Goal: Navigation & Orientation: Find specific page/section

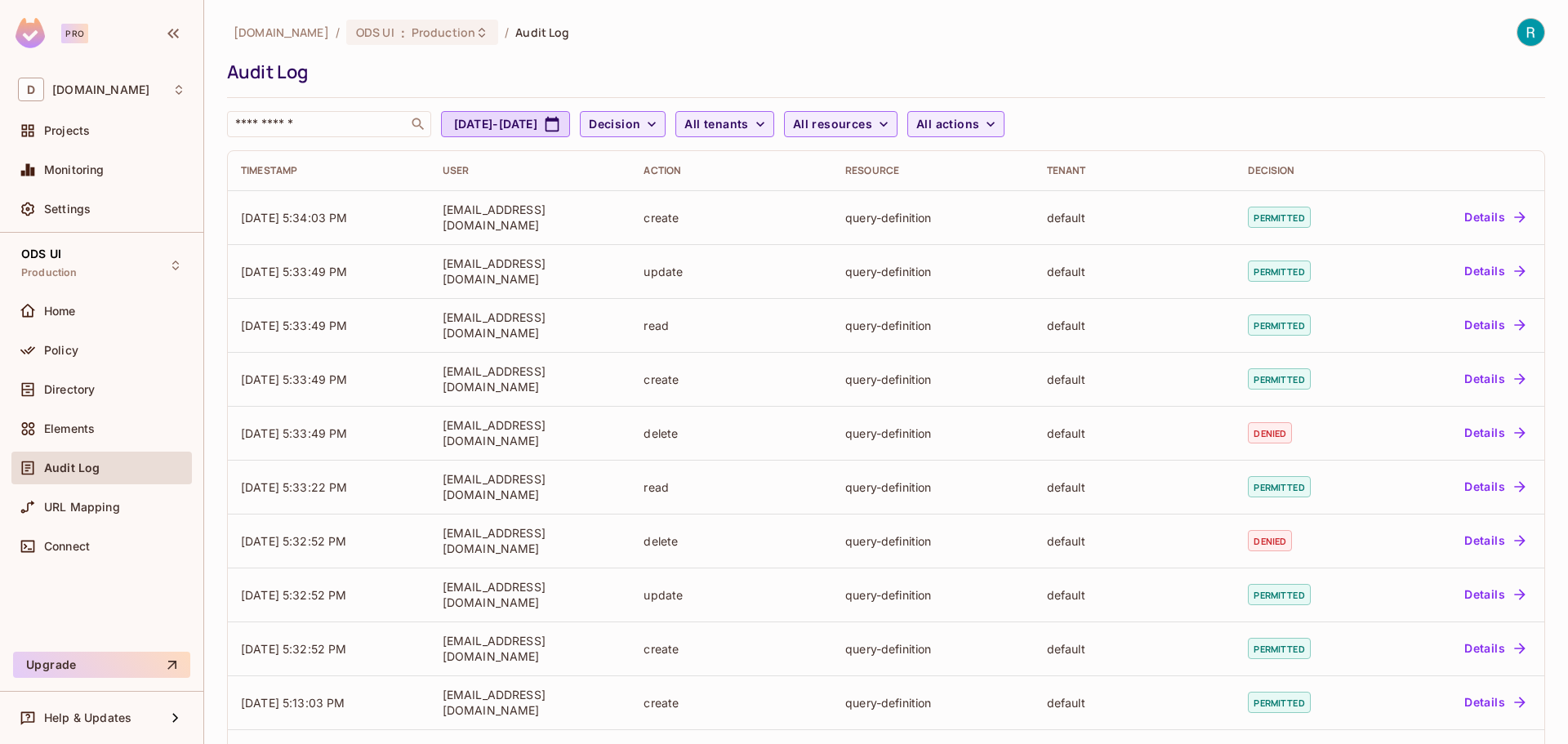
click at [1292, 54] on div "deacero.com / ODS UI : Production / Audit Log Audit Log ​ Aug 23, 2025 - Sep 23…" at bounding box center [886, 78] width 1318 height 120
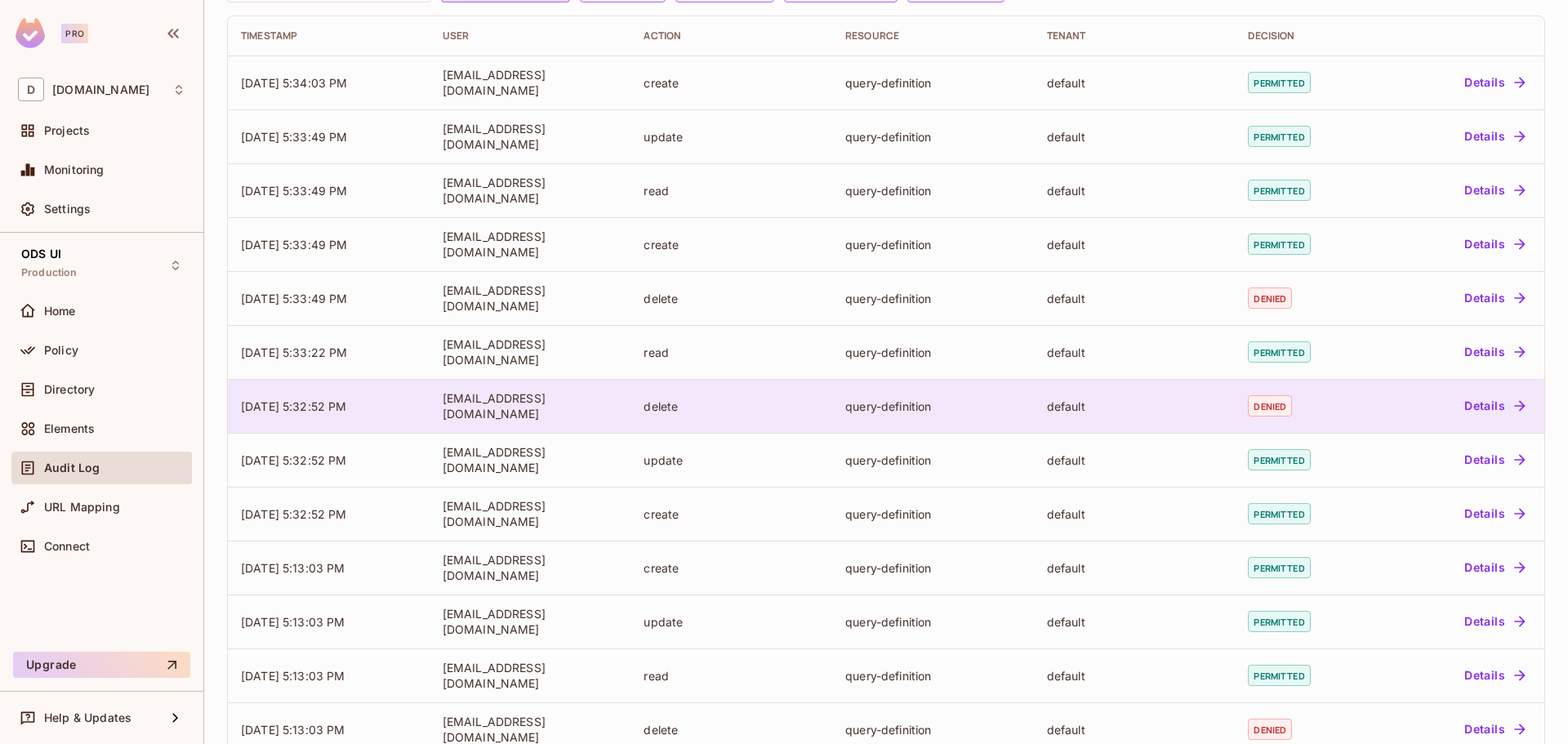
scroll to position [333, 0]
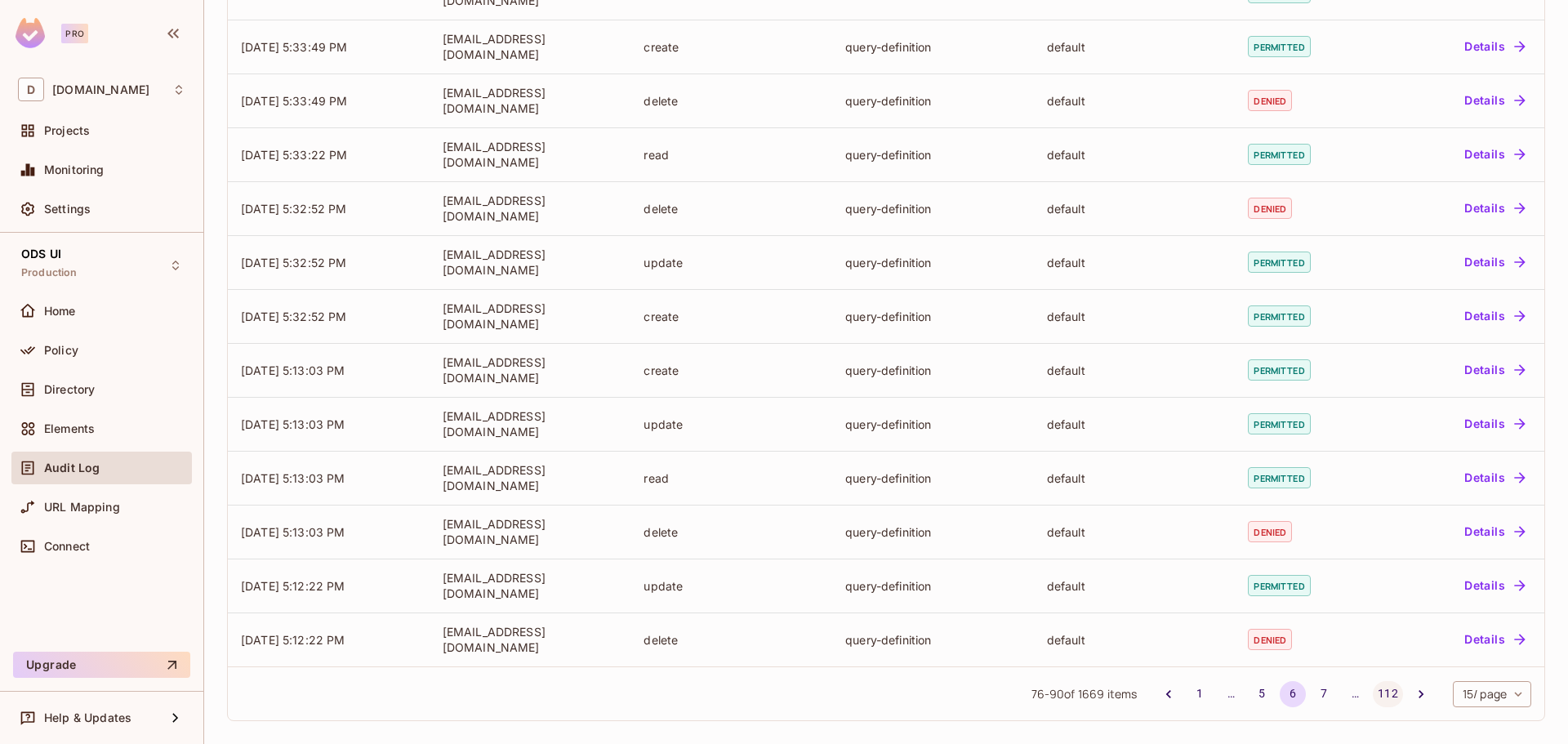
click at [1376, 699] on button "112" at bounding box center [1387, 693] width 29 height 26
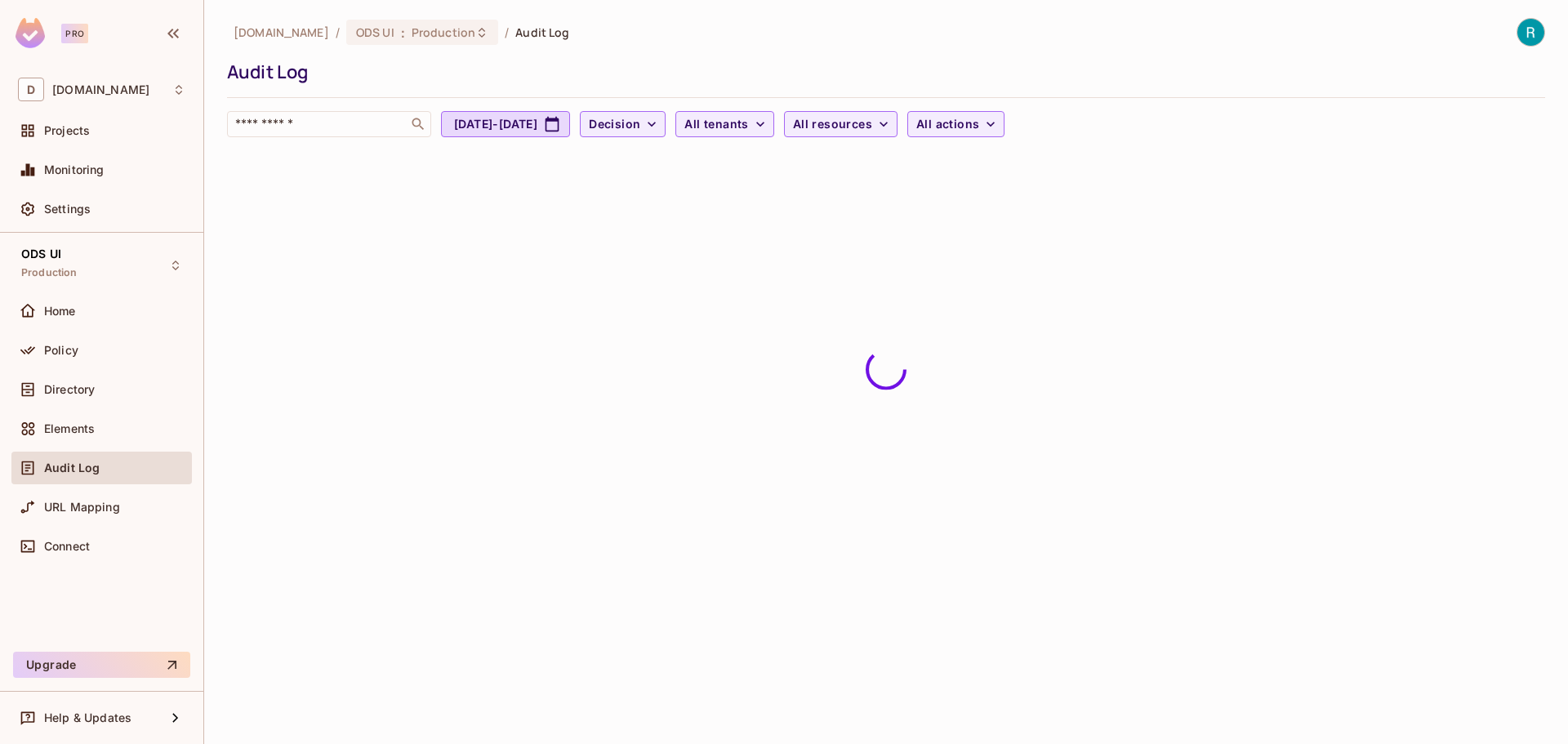
scroll to position [0, 0]
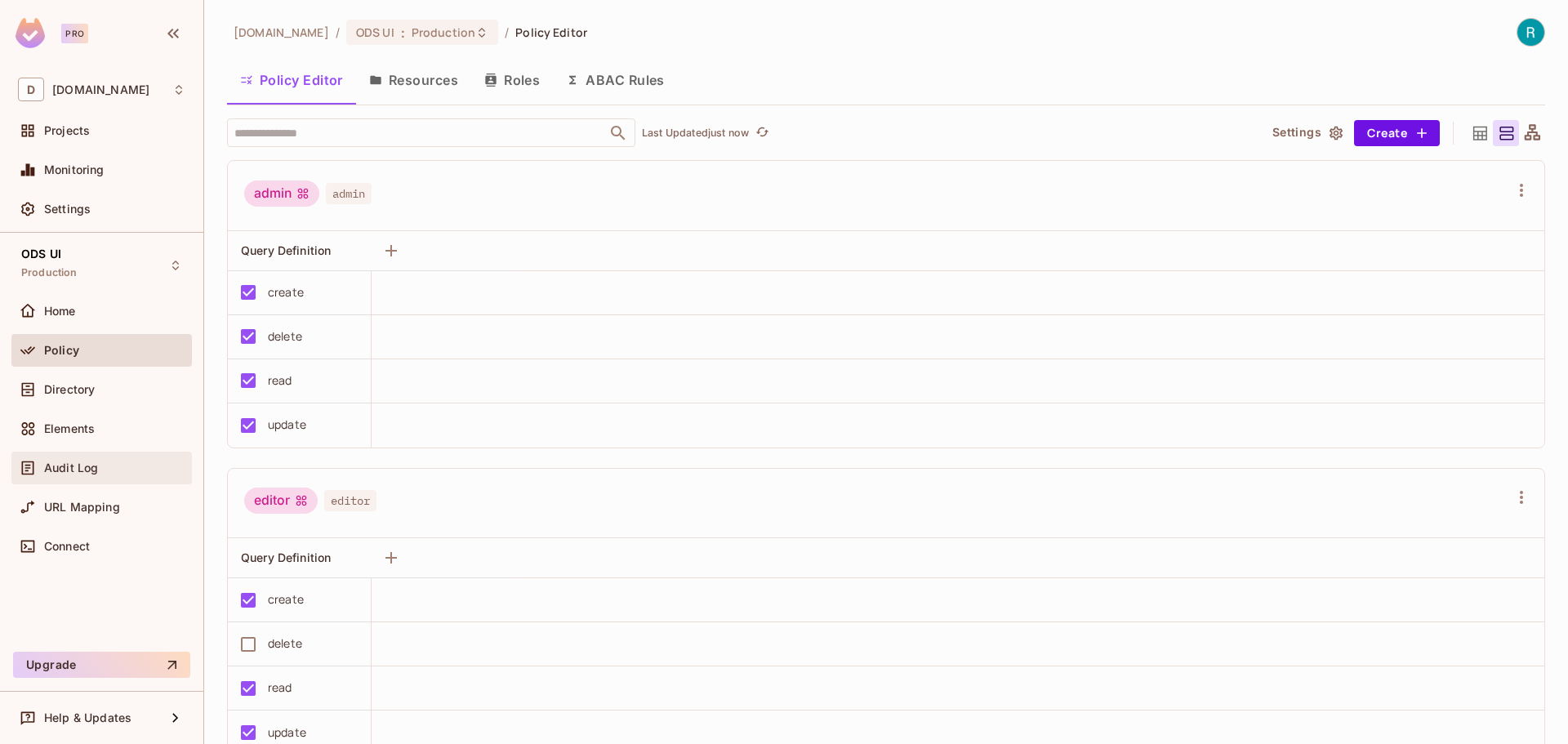
click at [67, 461] on span "Audit Log" at bounding box center [70, 467] width 54 height 13
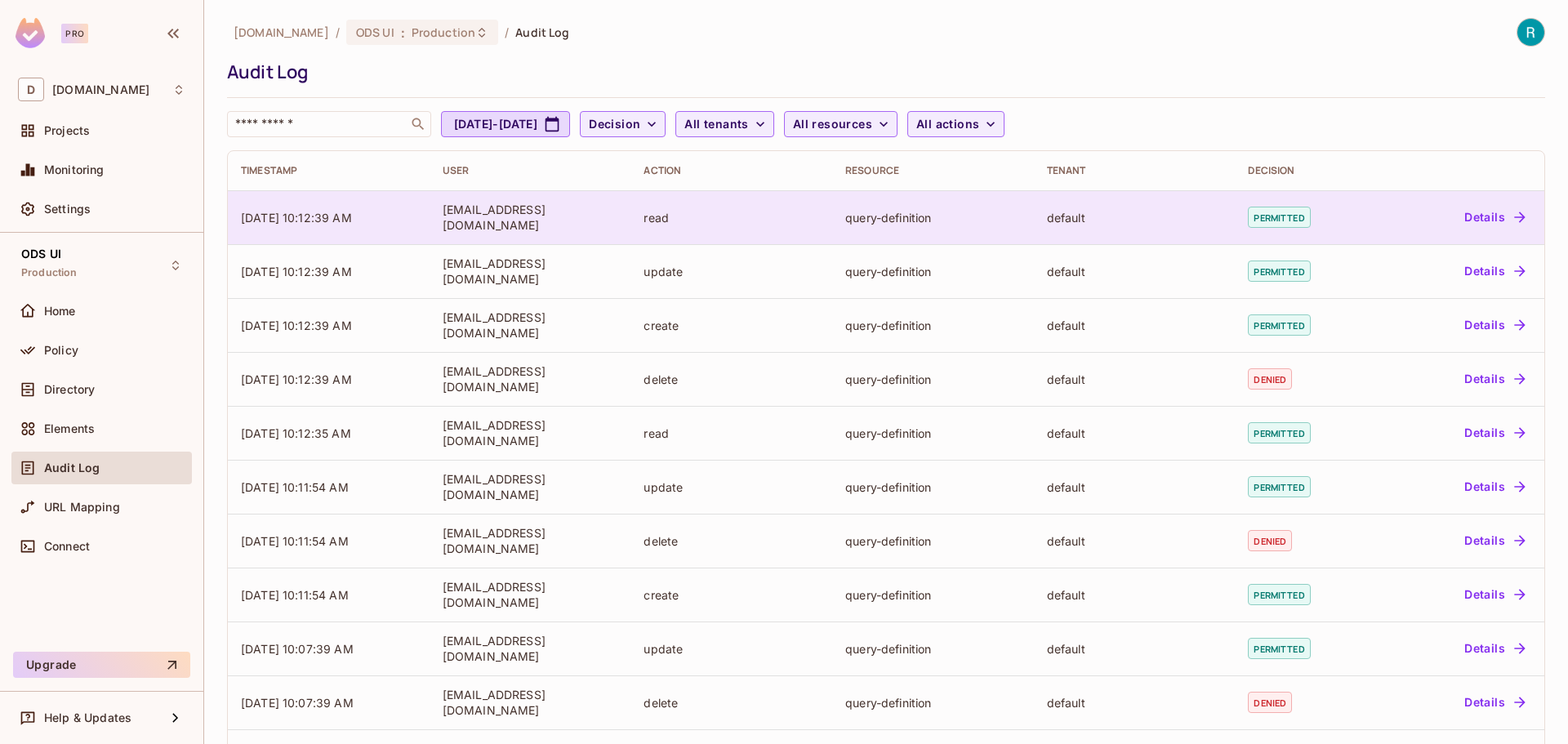
click at [1472, 224] on button "Details" at bounding box center [1494, 217] width 73 height 26
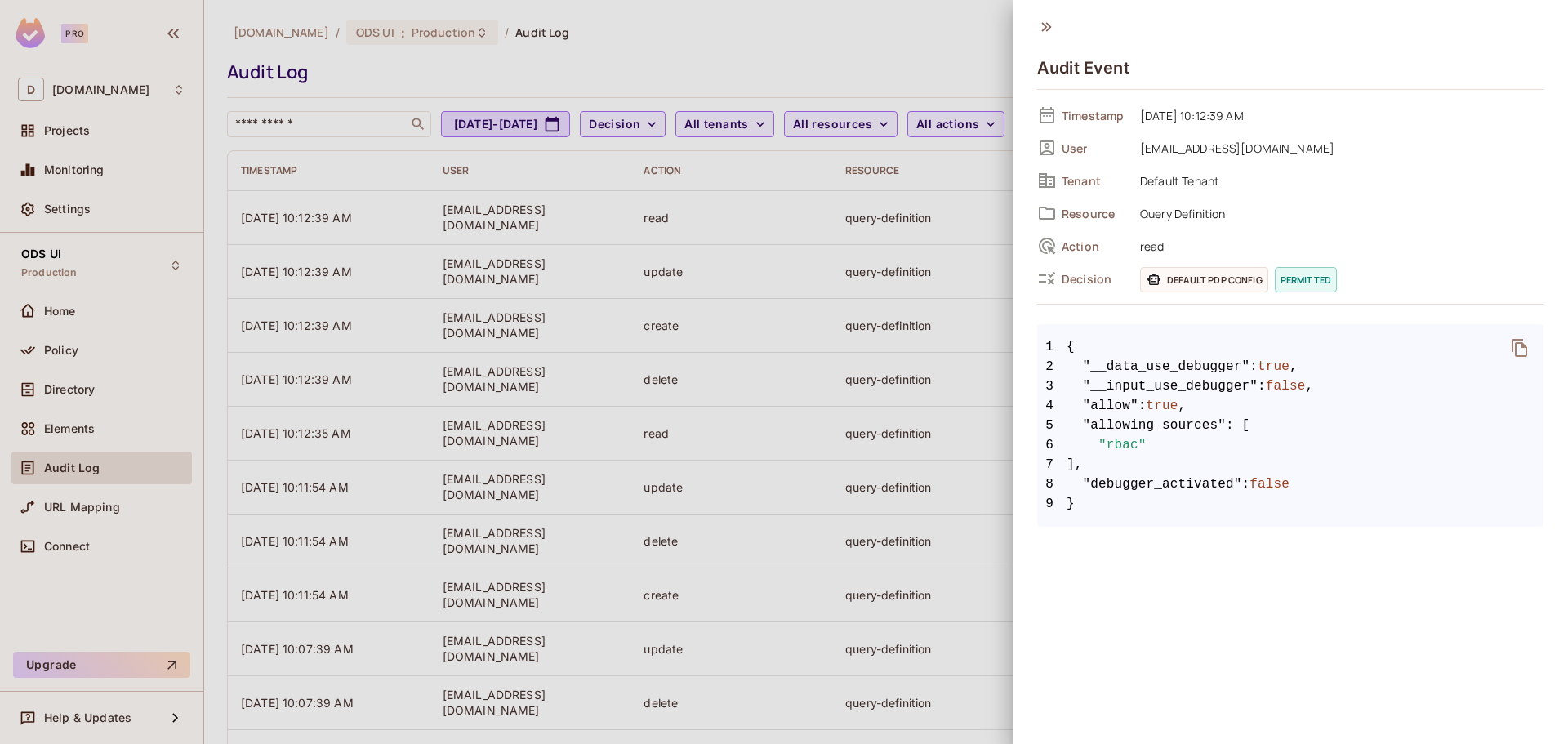
click at [654, 83] on div at bounding box center [784, 372] width 1568 height 744
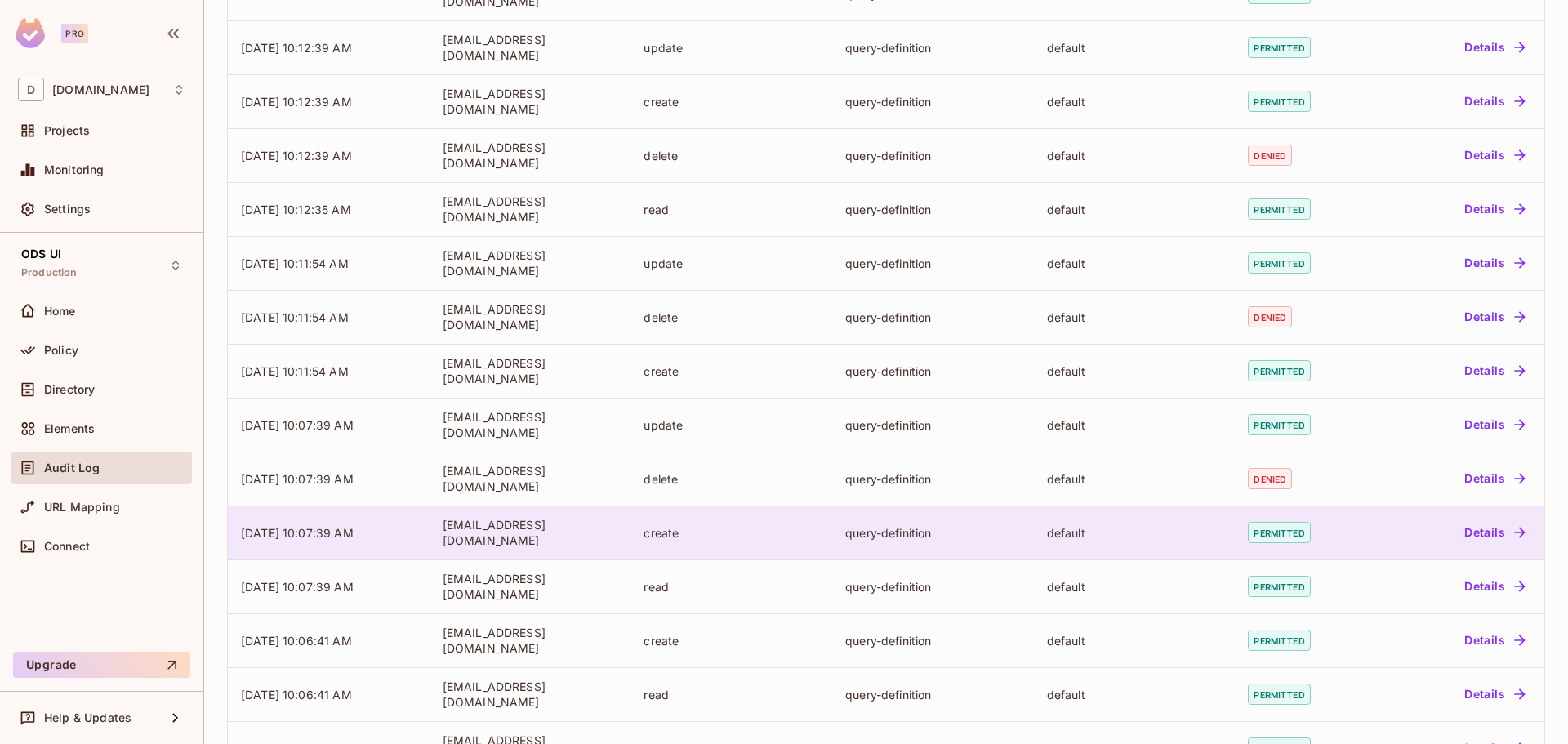
scroll to position [333, 0]
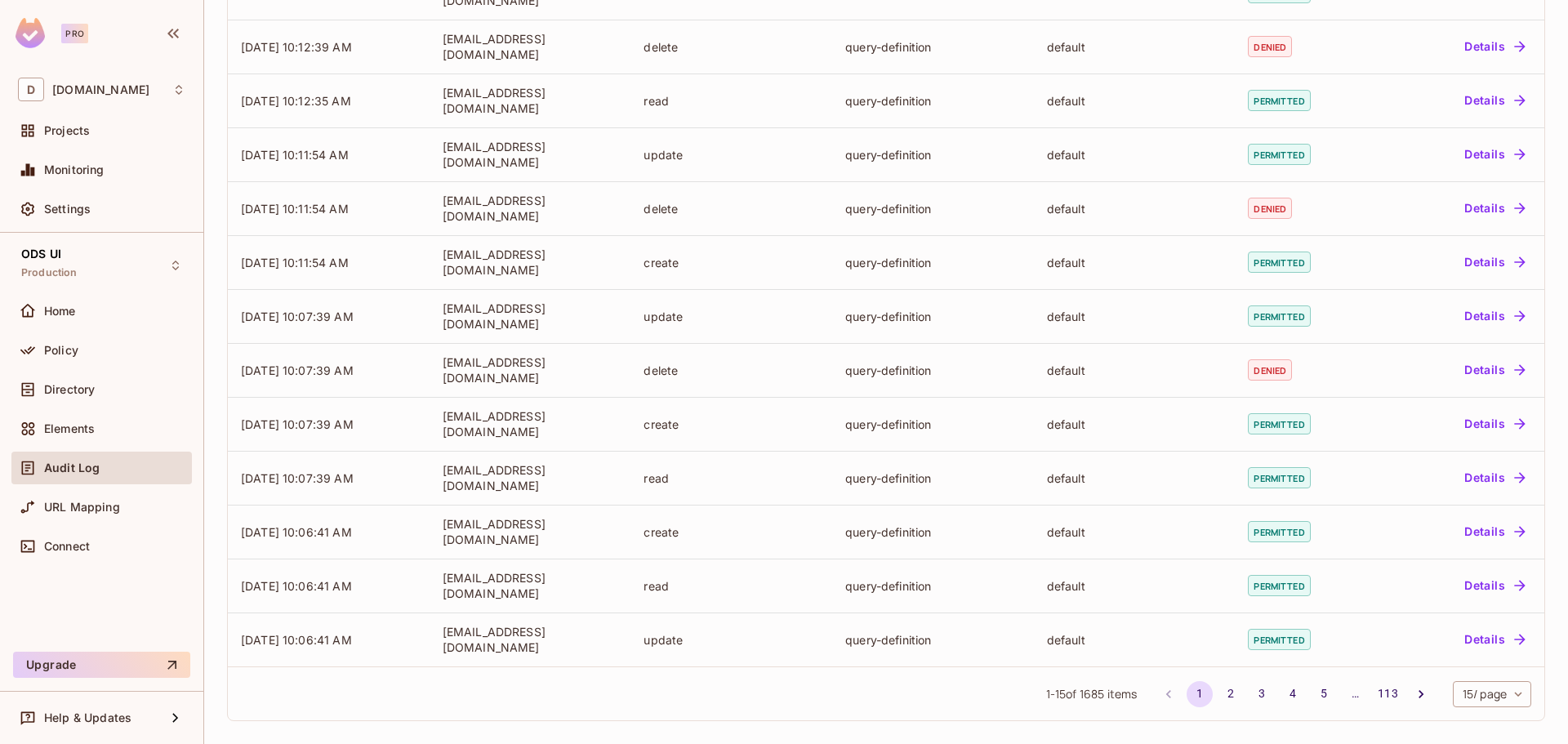
click at [1373, 693] on button "113" at bounding box center [1387, 693] width 29 height 26
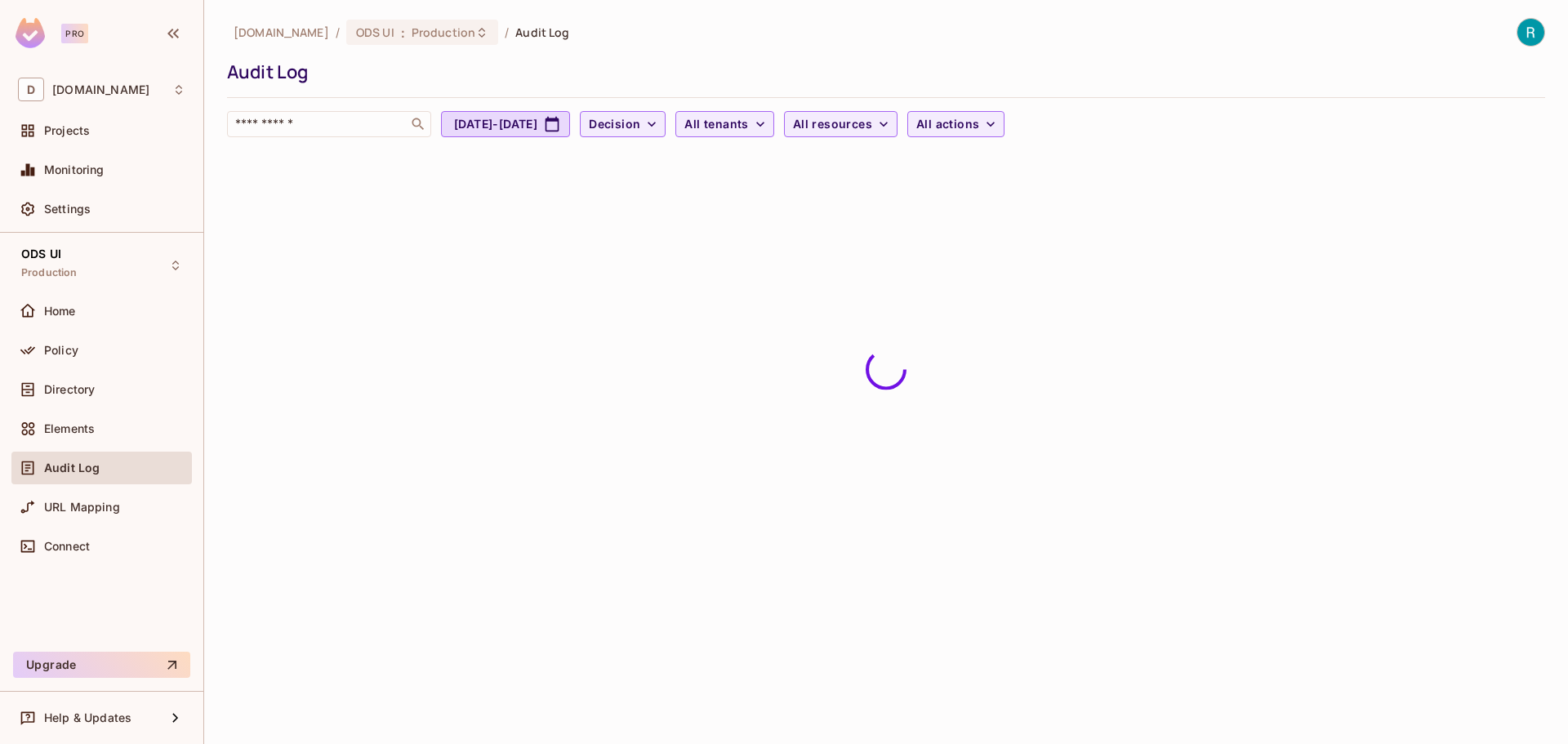
scroll to position [0, 0]
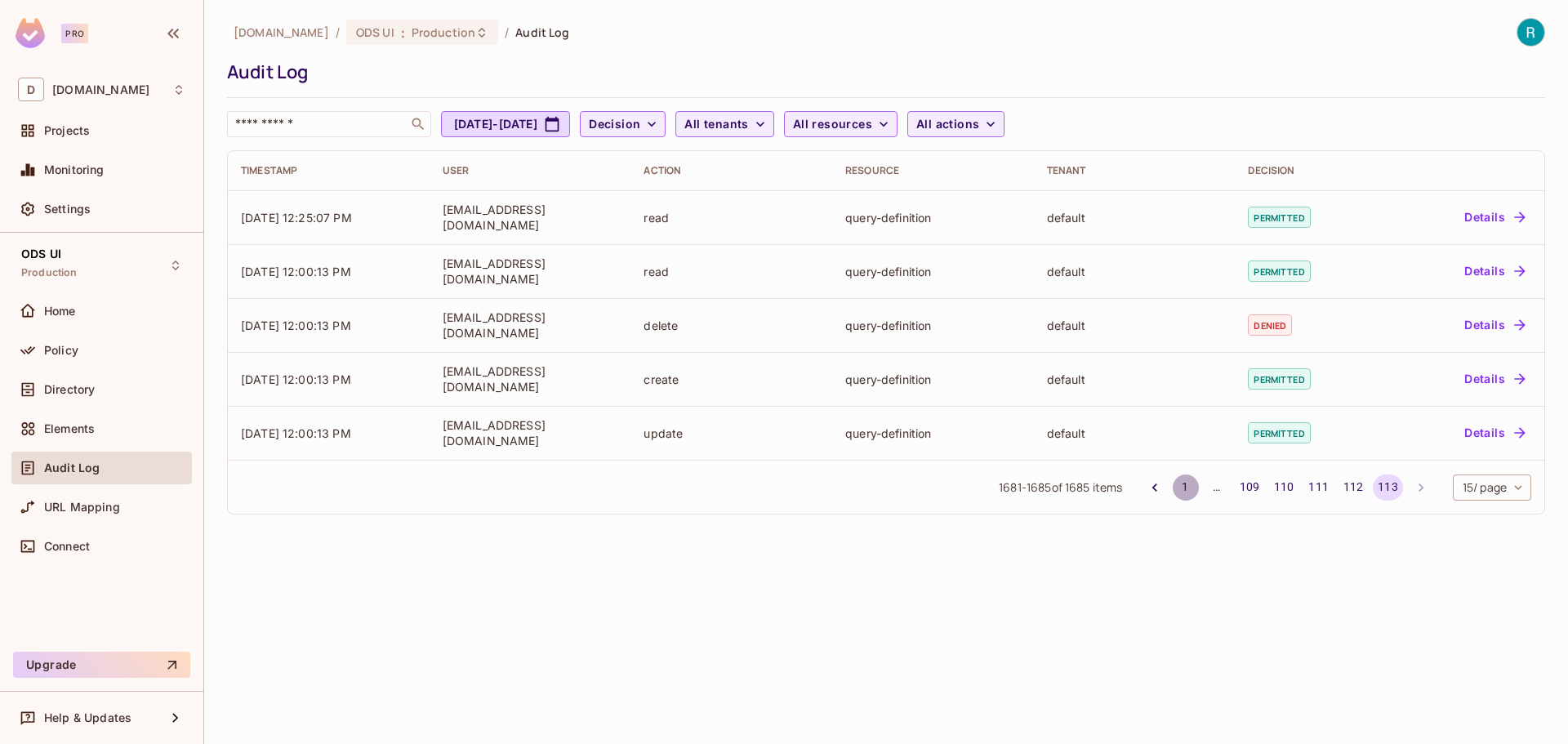
click at [1183, 484] on button "1" at bounding box center [1185, 487] width 26 height 26
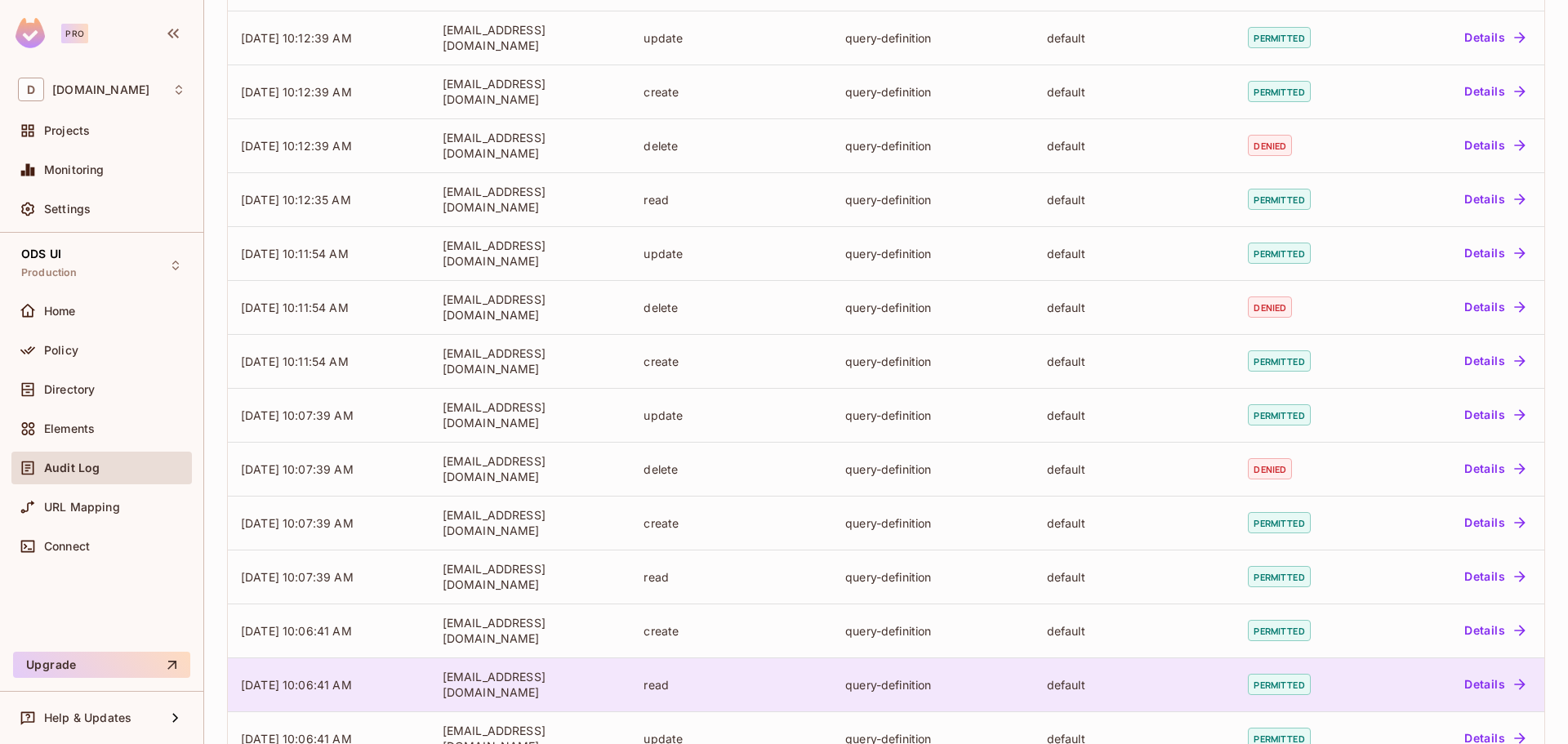
scroll to position [333, 0]
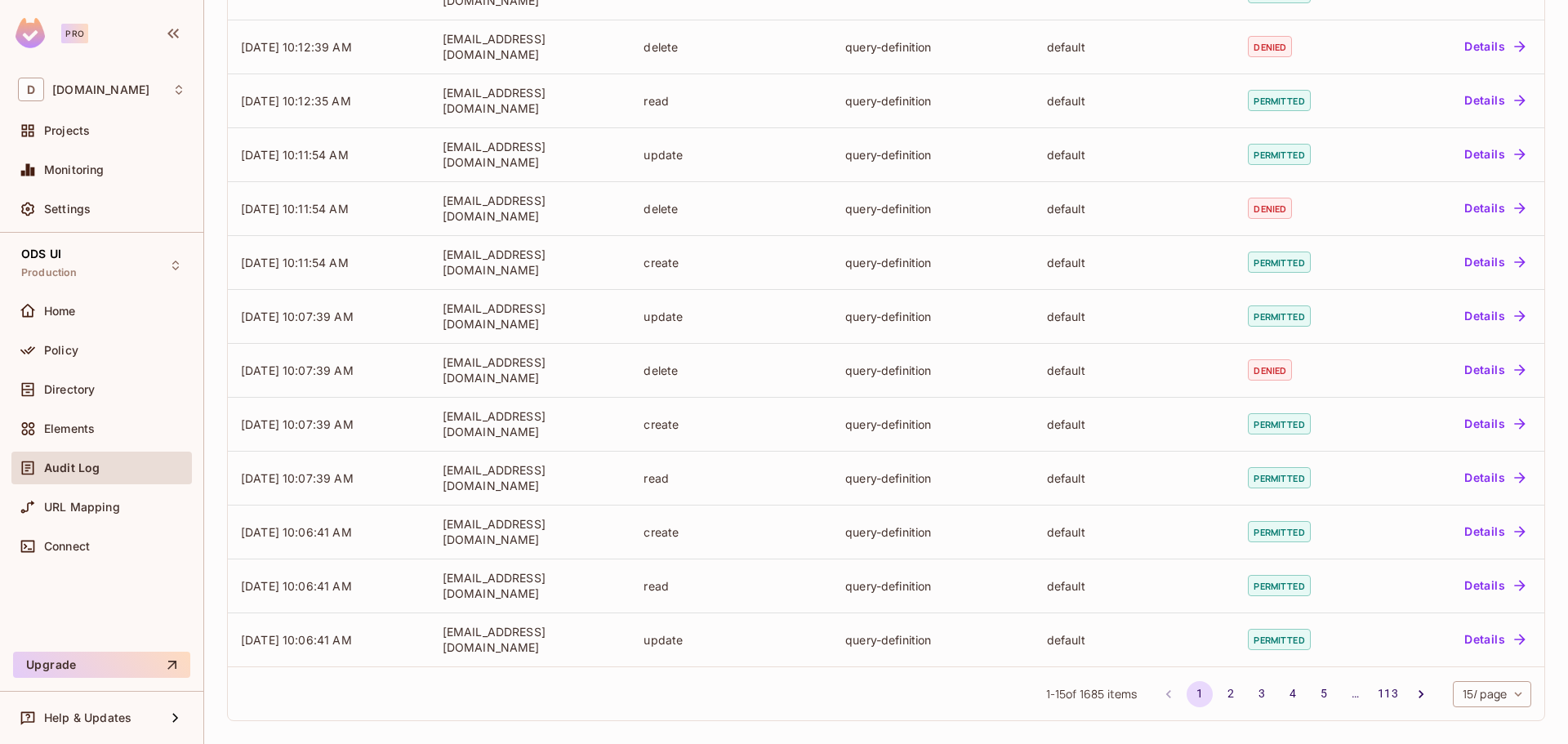
drag, startPoint x: 1315, startPoint y: 694, endPoint x: 1286, endPoint y: 695, distance: 29.0
click at [1314, 693] on button "5" at bounding box center [1323, 693] width 26 height 26
click at [1186, 693] on button "1" at bounding box center [1199, 693] width 26 height 26
click at [71, 310] on span "Home" at bounding box center [60, 310] width 32 height 13
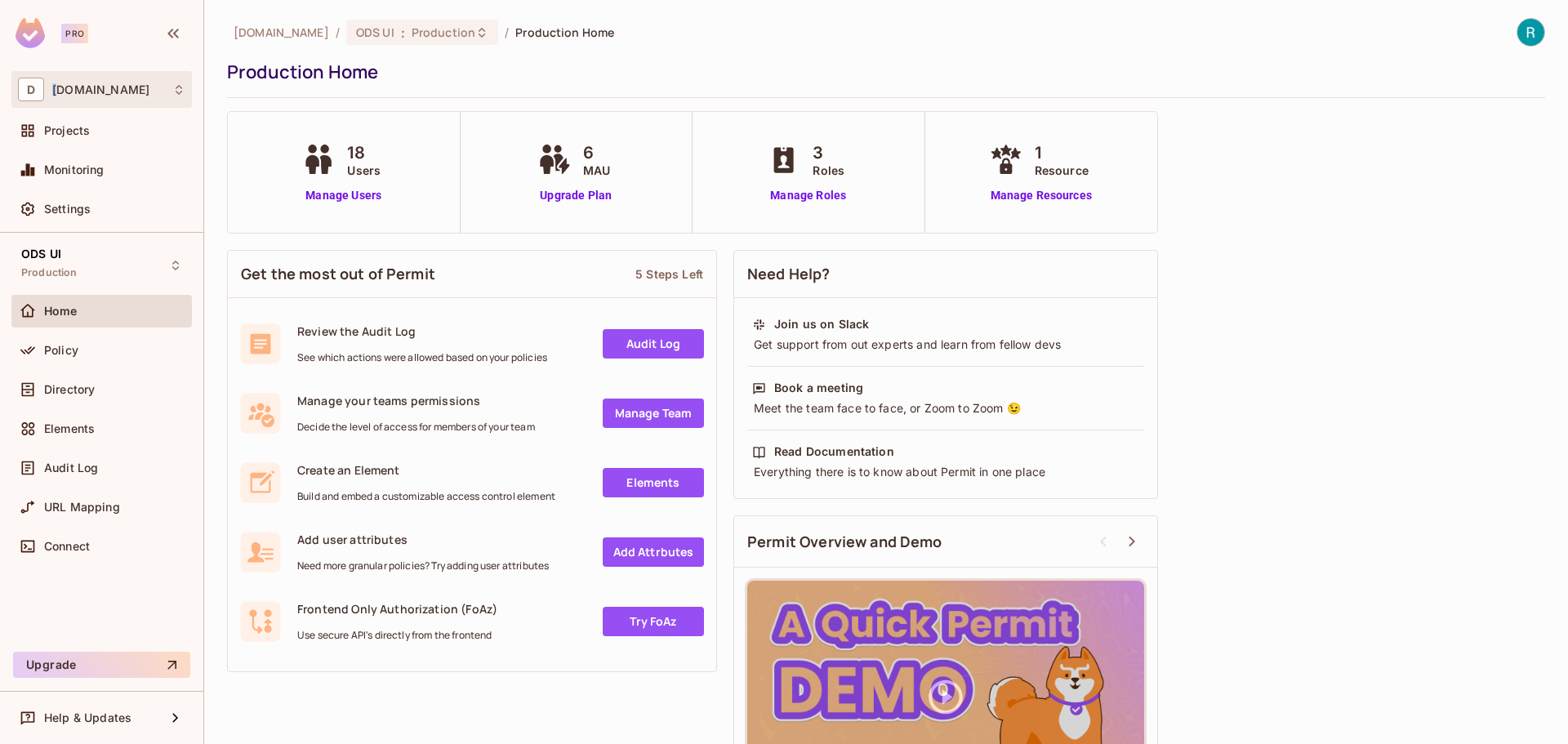
click at [59, 86] on span "[DOMAIN_NAME]" at bounding box center [101, 89] width 97 height 13
click at [85, 82] on div at bounding box center [784, 372] width 1568 height 744
click at [110, 92] on span "[DOMAIN_NAME]" at bounding box center [101, 89] width 97 height 13
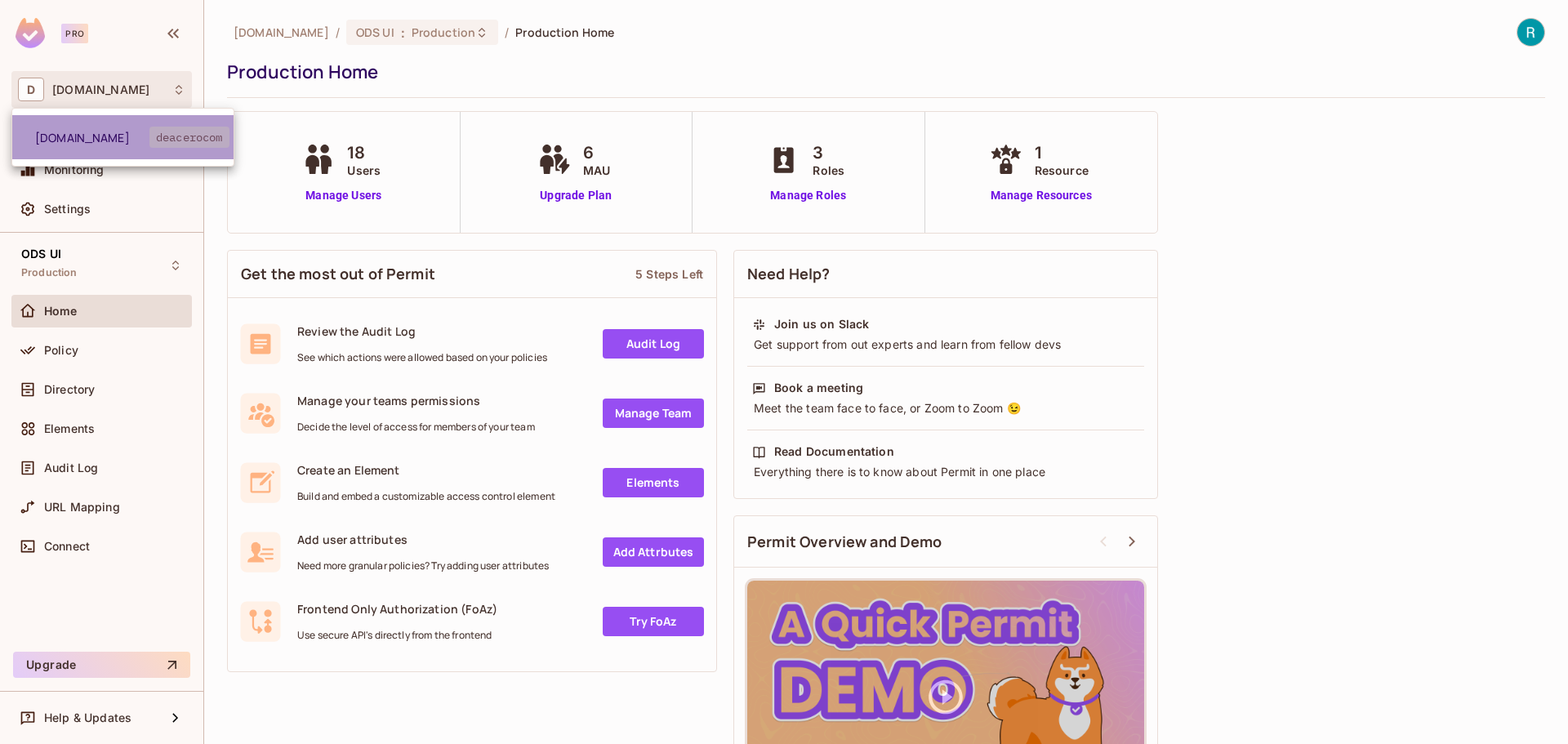
click at [187, 138] on span "deacerocom" at bounding box center [190, 137] width 80 height 21
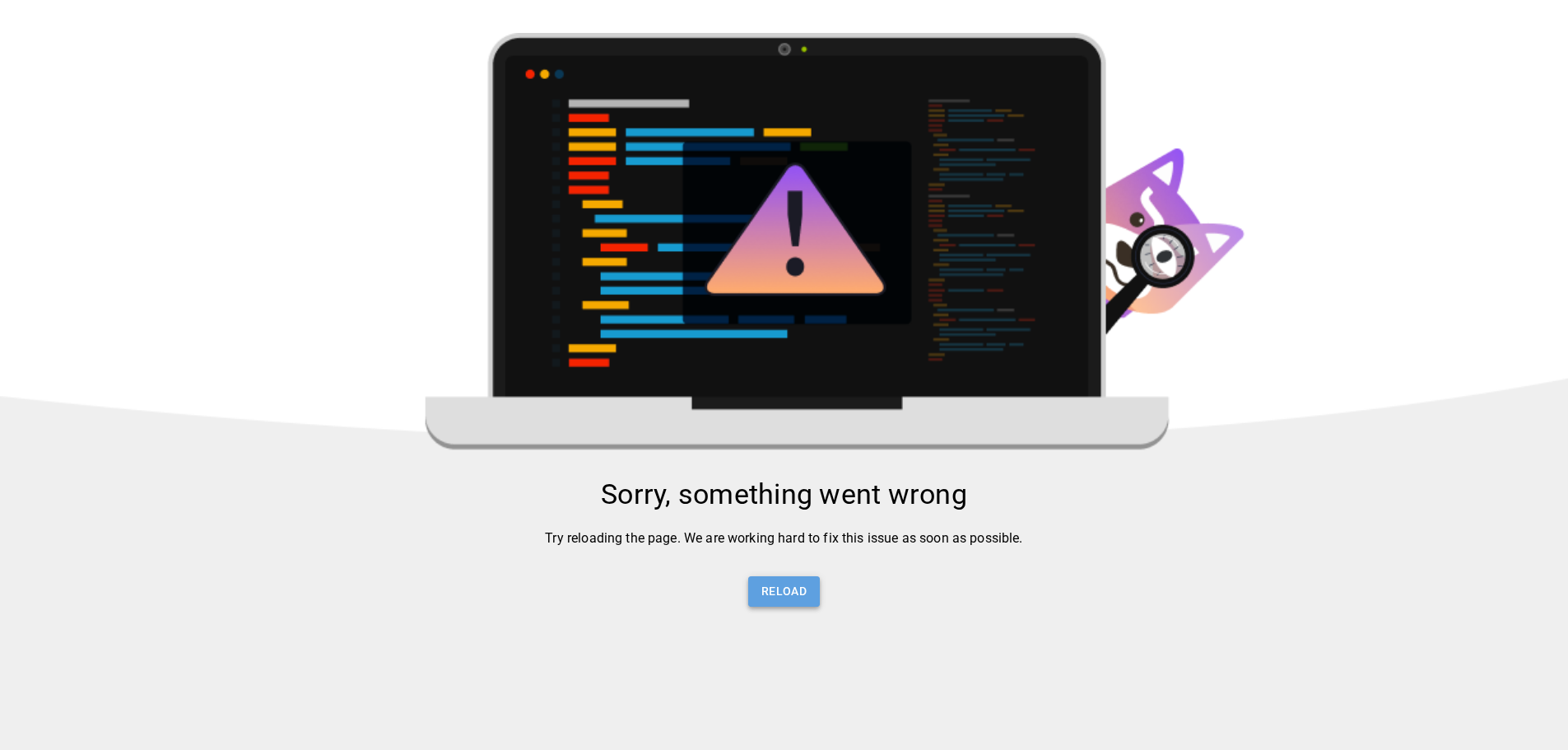
drag, startPoint x: 774, startPoint y: 603, endPoint x: 764, endPoint y: 603, distance: 10.0
click at [774, 603] on button "Reload" at bounding box center [784, 592] width 72 height 31
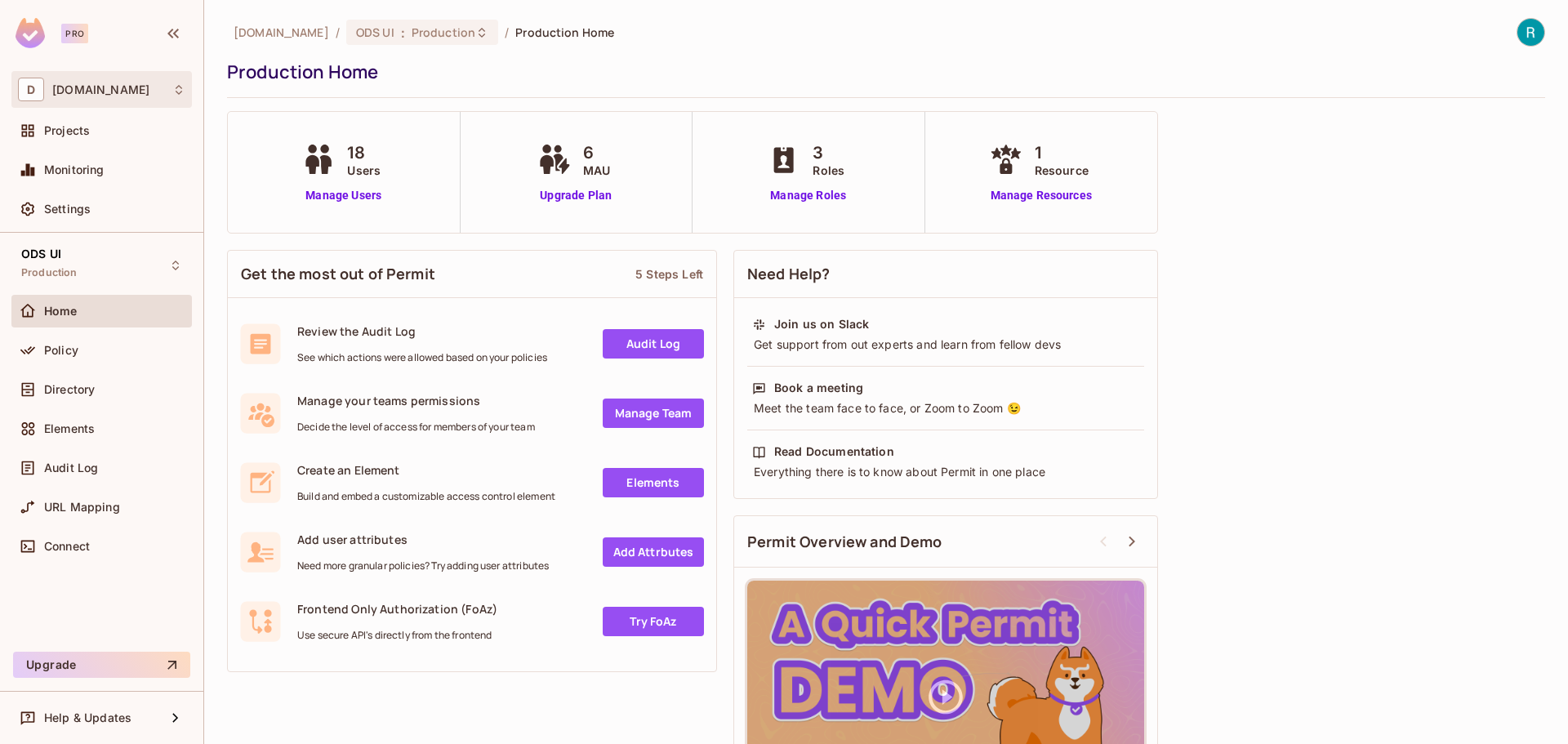
click at [81, 93] on span "[DOMAIN_NAME]" at bounding box center [101, 89] width 97 height 13
drag, startPoint x: 1161, startPoint y: 105, endPoint x: 1175, endPoint y: 104, distance: 14.0
click at [1164, 104] on div at bounding box center [784, 372] width 1568 height 744
click at [94, 476] on div "Audit Log" at bounding box center [102, 468] width 168 height 20
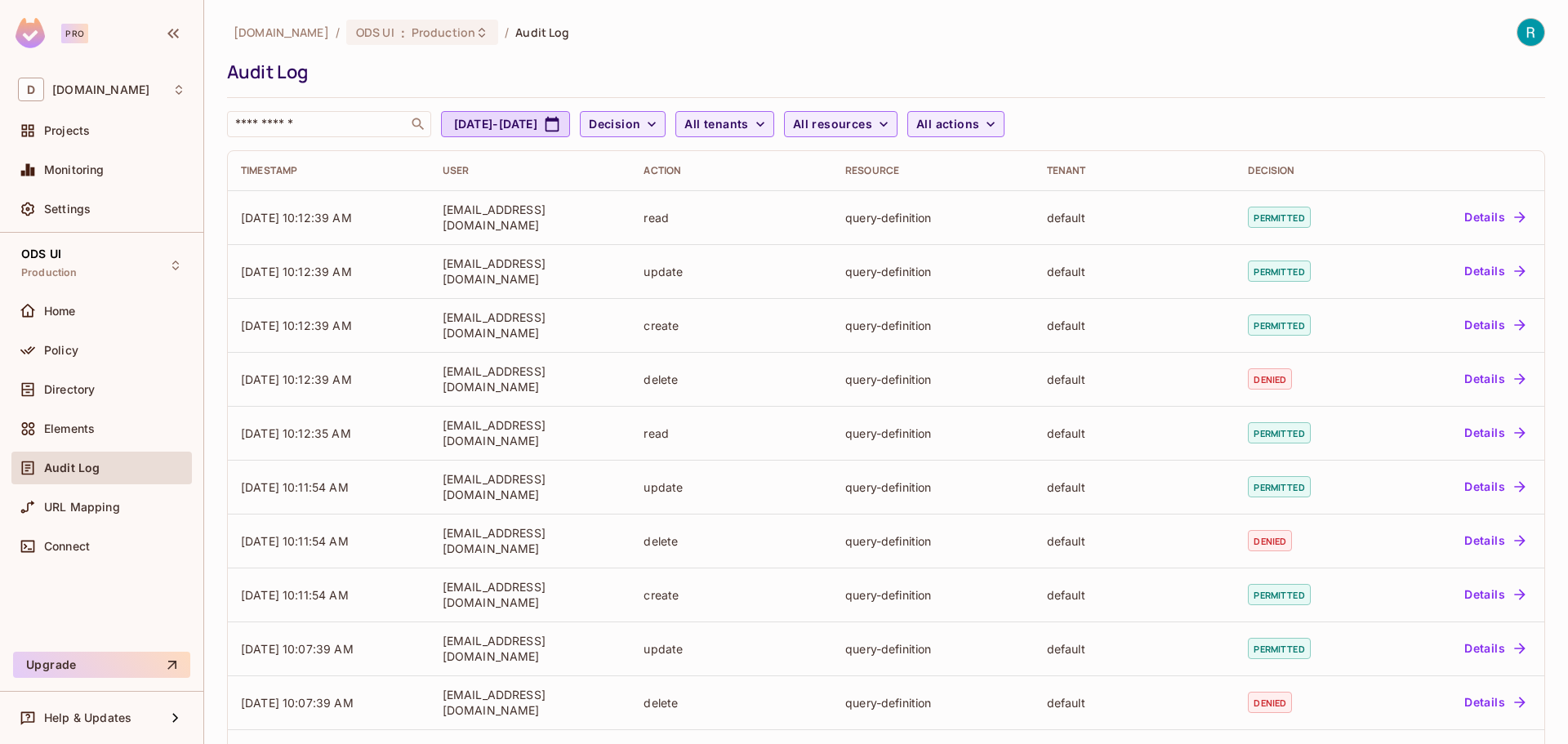
drag, startPoint x: 35, startPoint y: 173, endPoint x: 274, endPoint y: 277, distance: 260.6
click at [36, 170] on span at bounding box center [28, 169] width 20 height 20
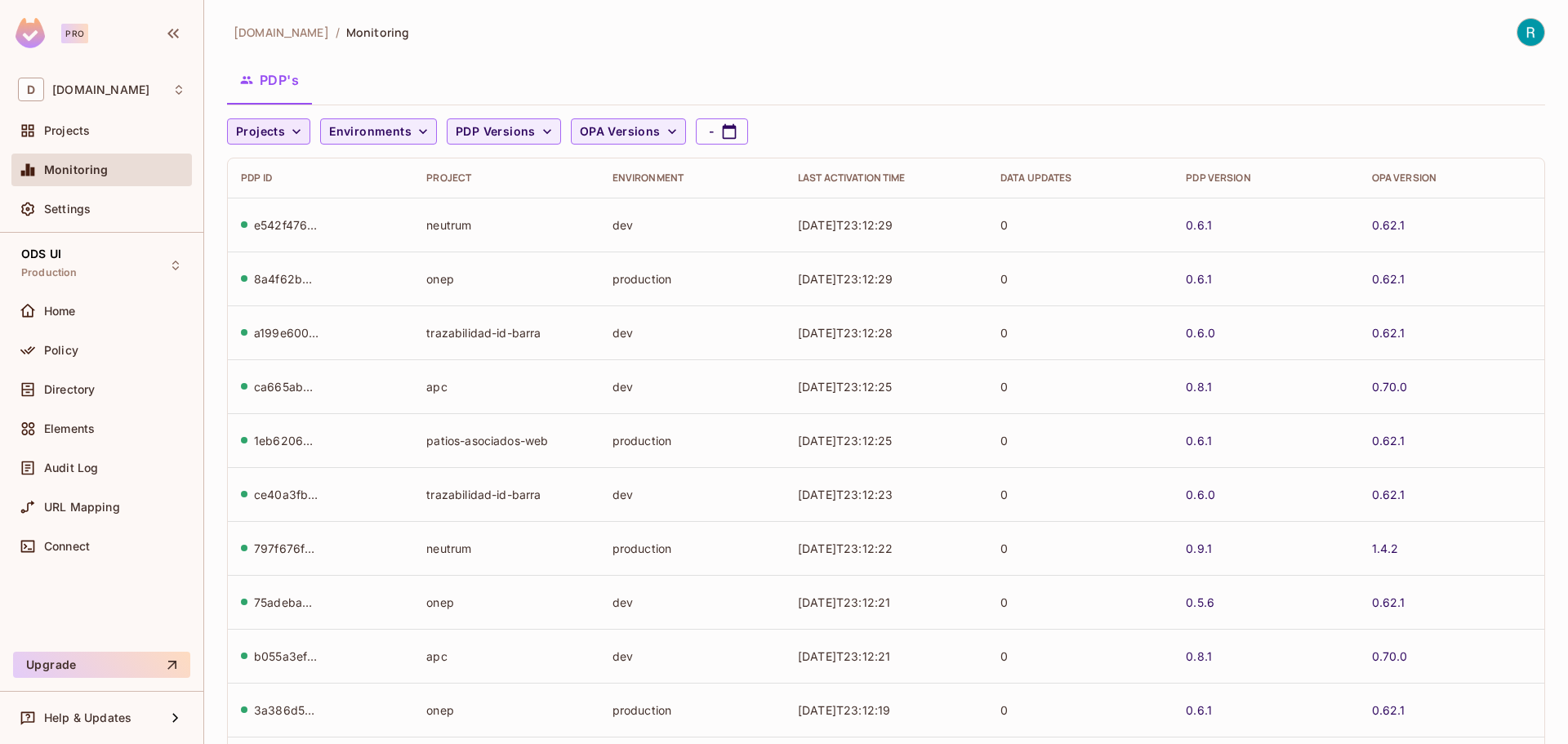
click at [291, 139] on icon "button" at bounding box center [296, 131] width 16 height 16
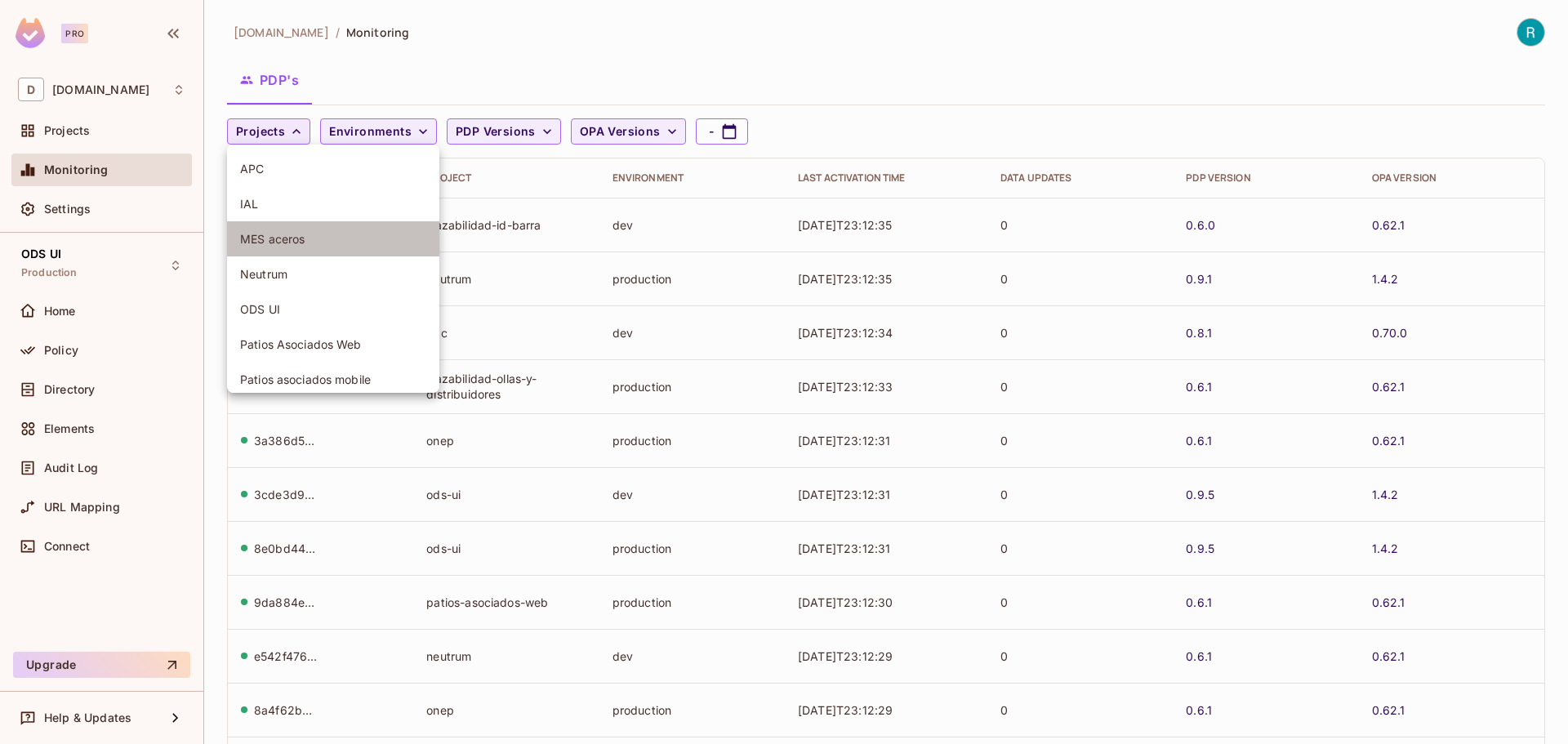
click at [290, 244] on span "MES aceros" at bounding box center [333, 238] width 186 height 15
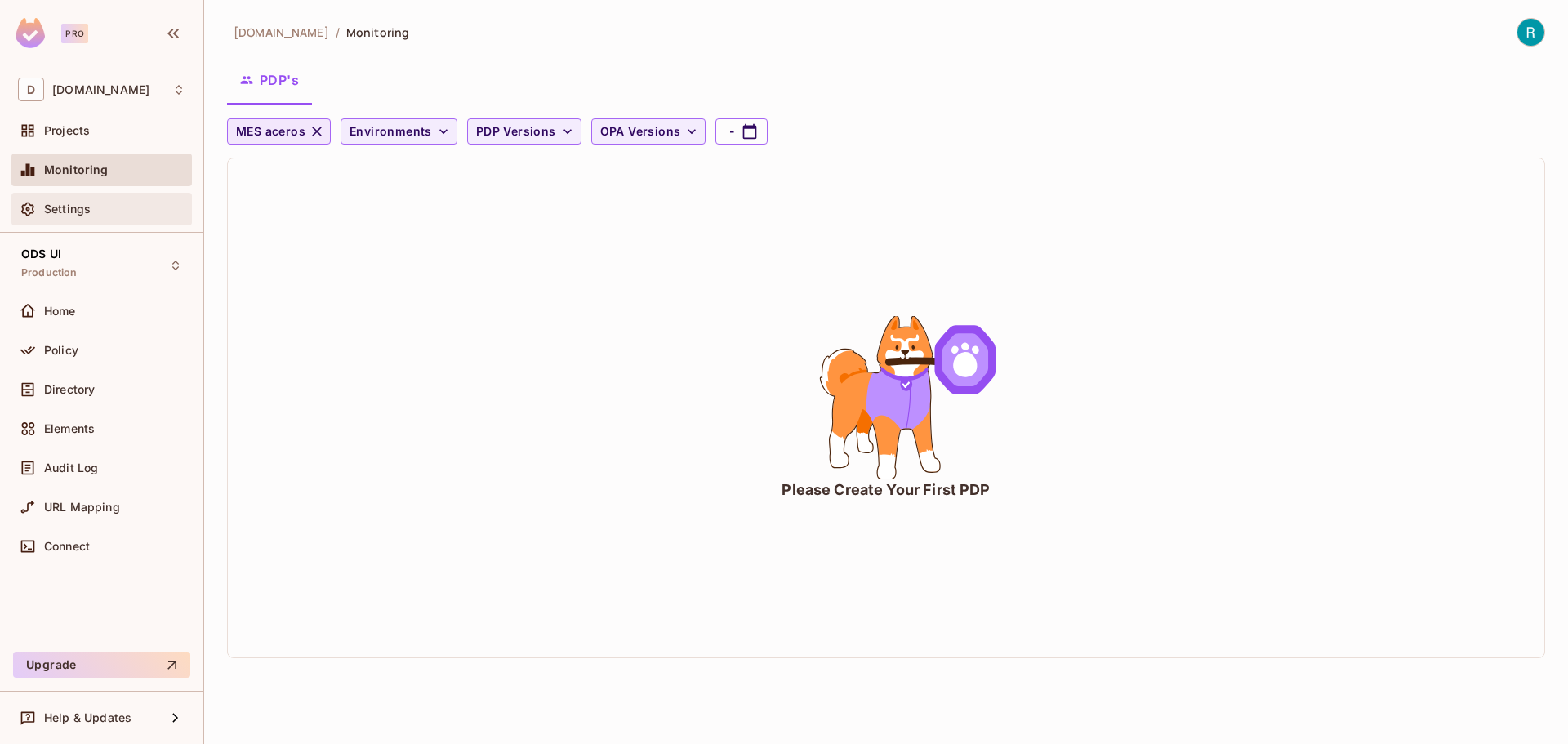
click at [62, 216] on span "Settings" at bounding box center [67, 209] width 46 height 13
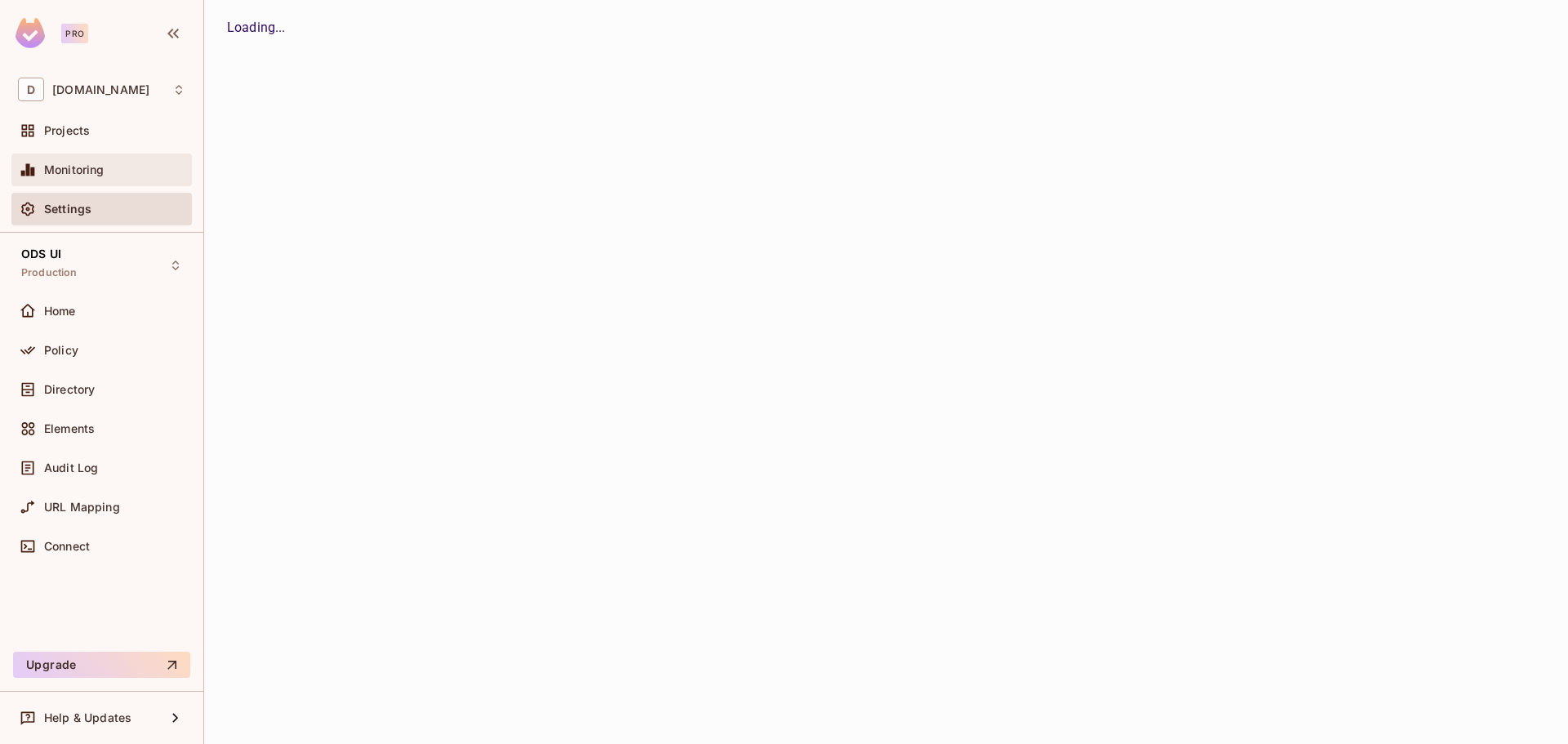
click at [71, 160] on div "Monitoring" at bounding box center [102, 169] width 180 height 33
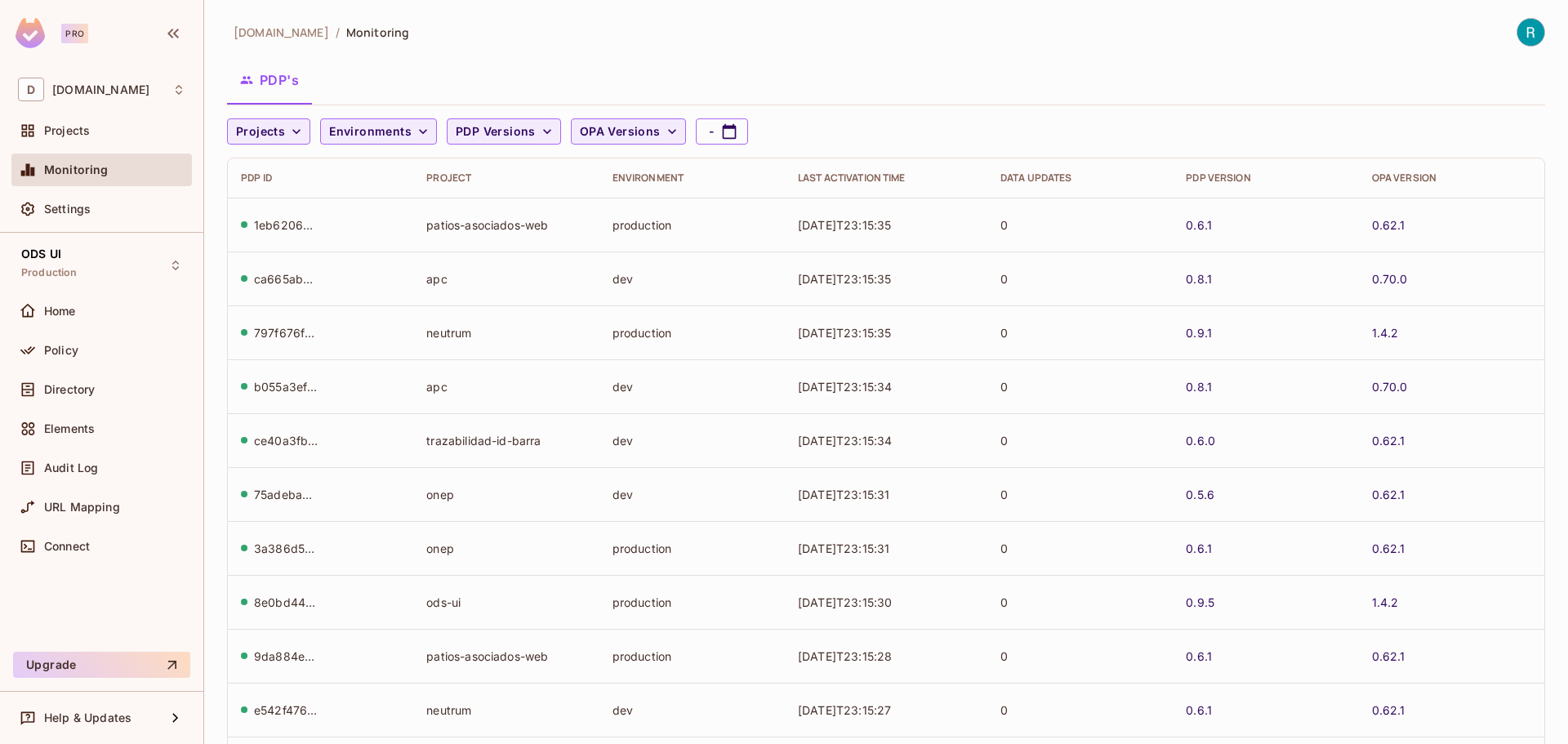
click at [108, 169] on div "Monitoring" at bounding box center [114, 169] width 141 height 13
click at [299, 128] on icon "button" at bounding box center [296, 131] width 16 height 16
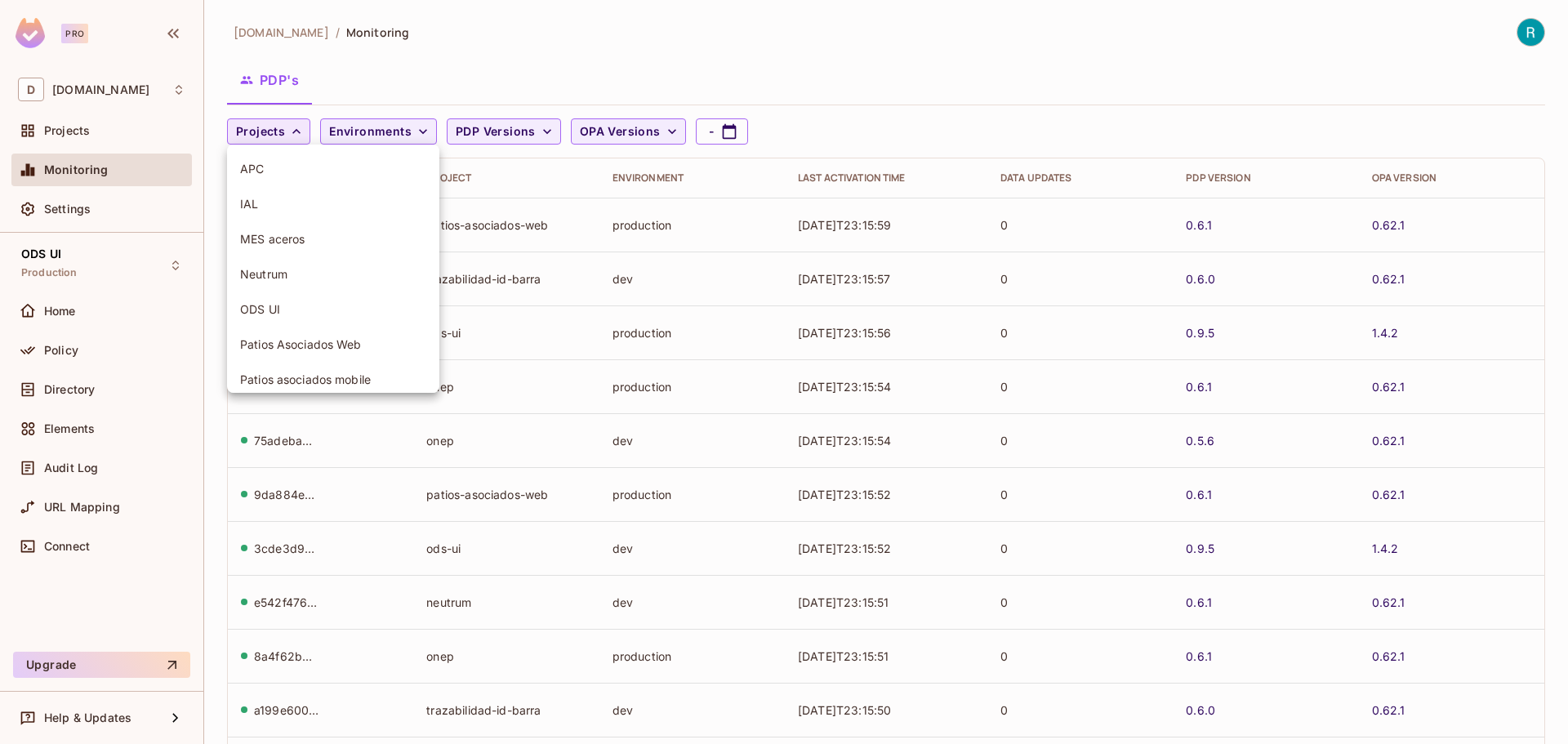
click at [285, 244] on span "MES aceros" at bounding box center [333, 238] width 186 height 15
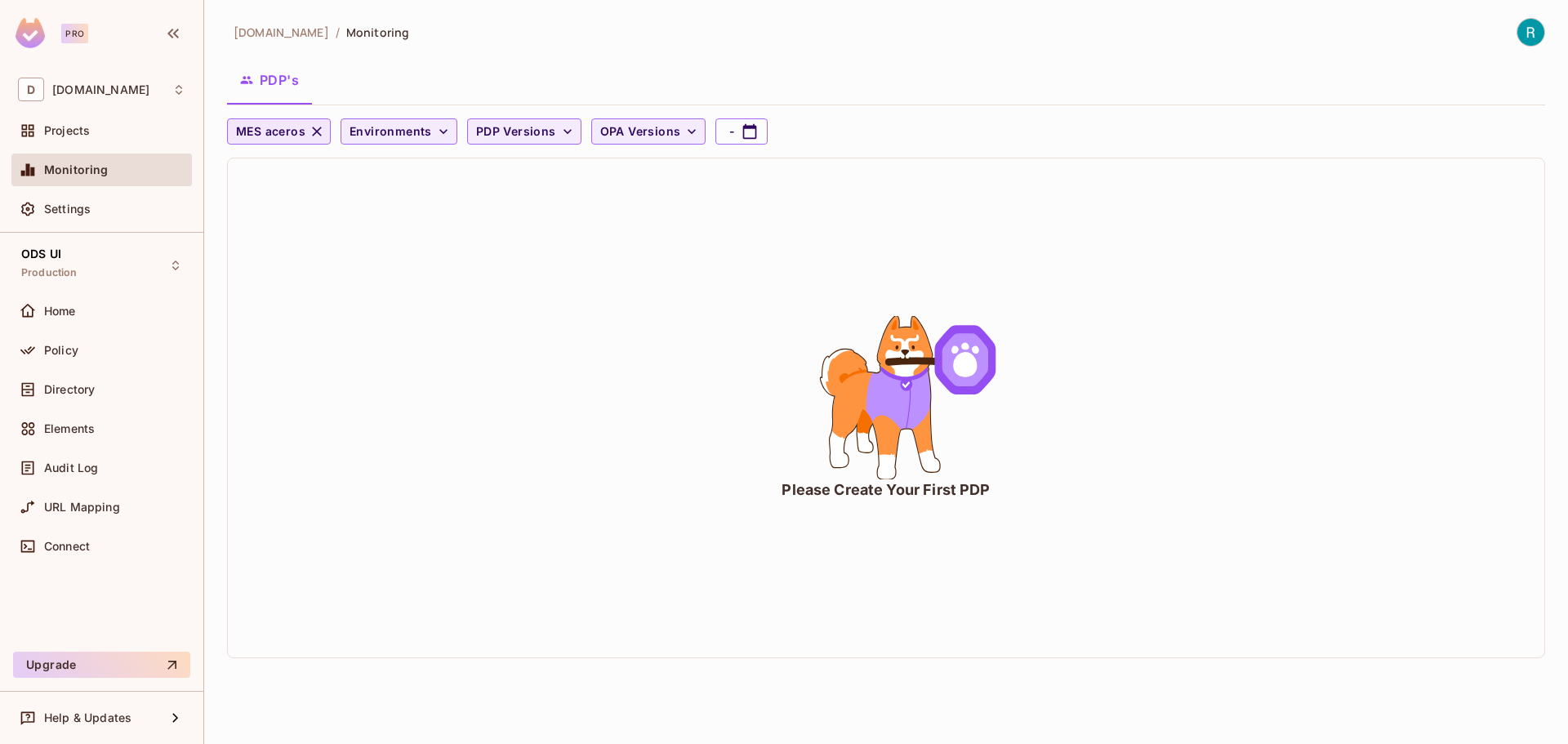
click at [315, 128] on icon "button" at bounding box center [317, 131] width 16 height 16
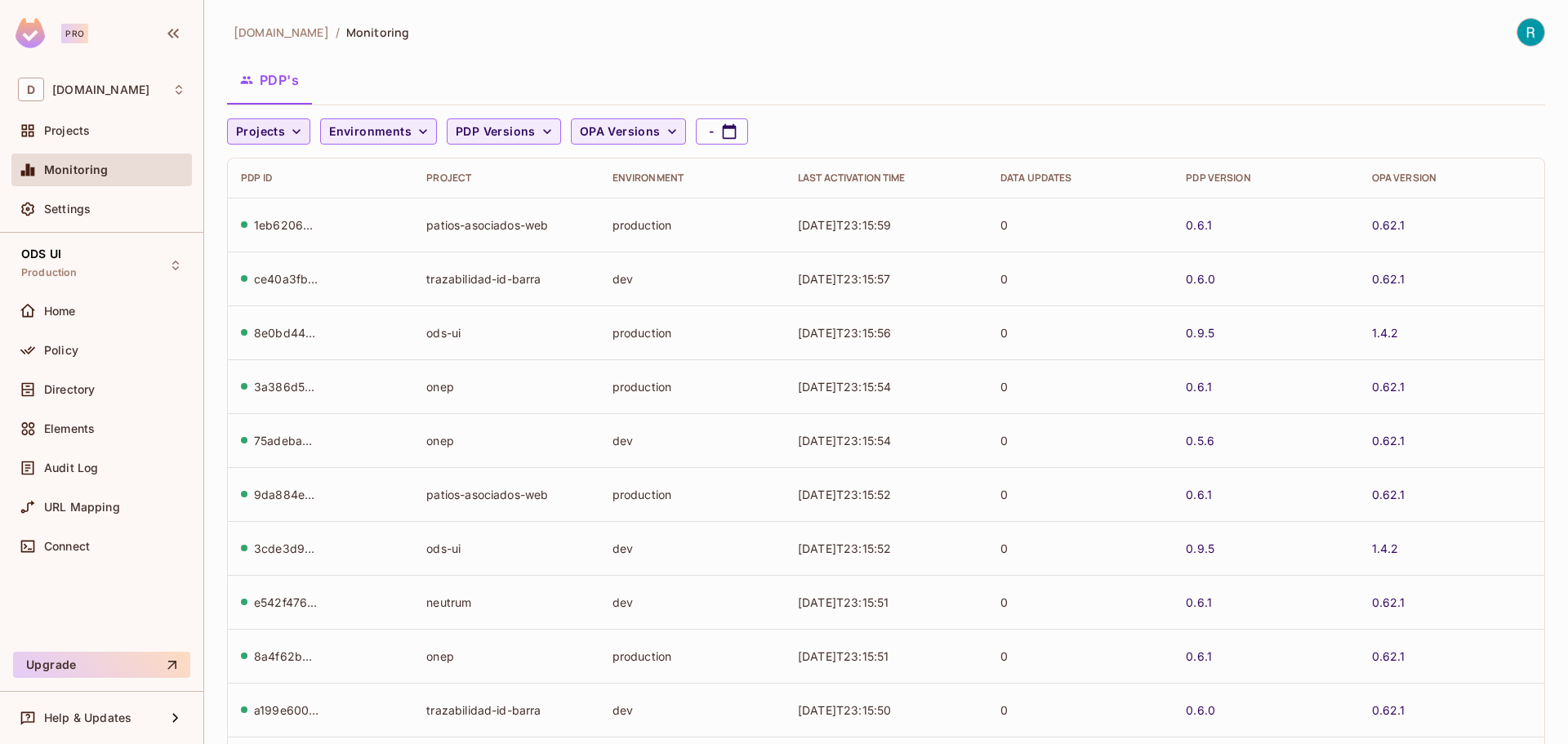
click at [266, 131] on span "Projects" at bounding box center [260, 131] width 49 height 21
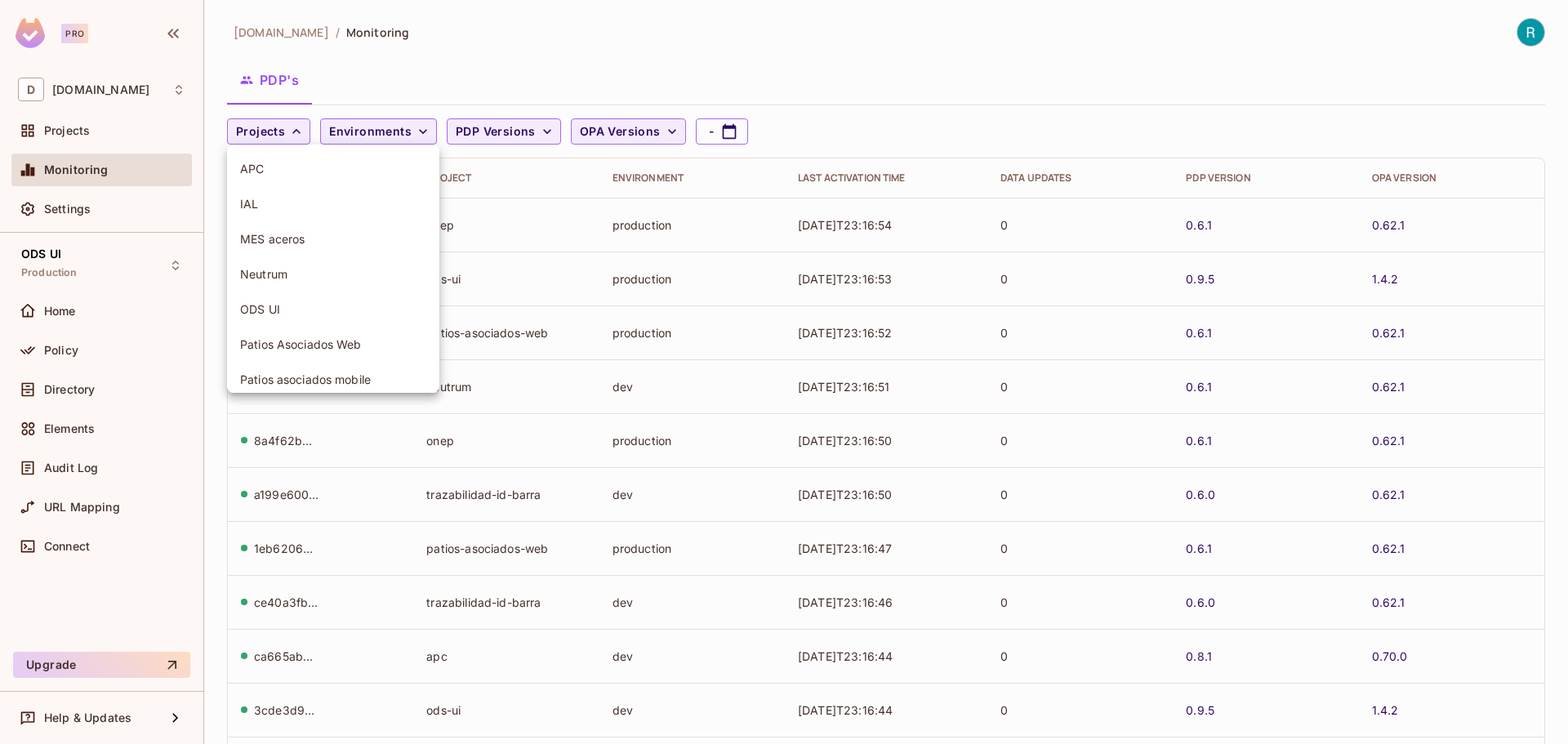
click at [284, 232] on span "MES aceros" at bounding box center [333, 238] width 186 height 15
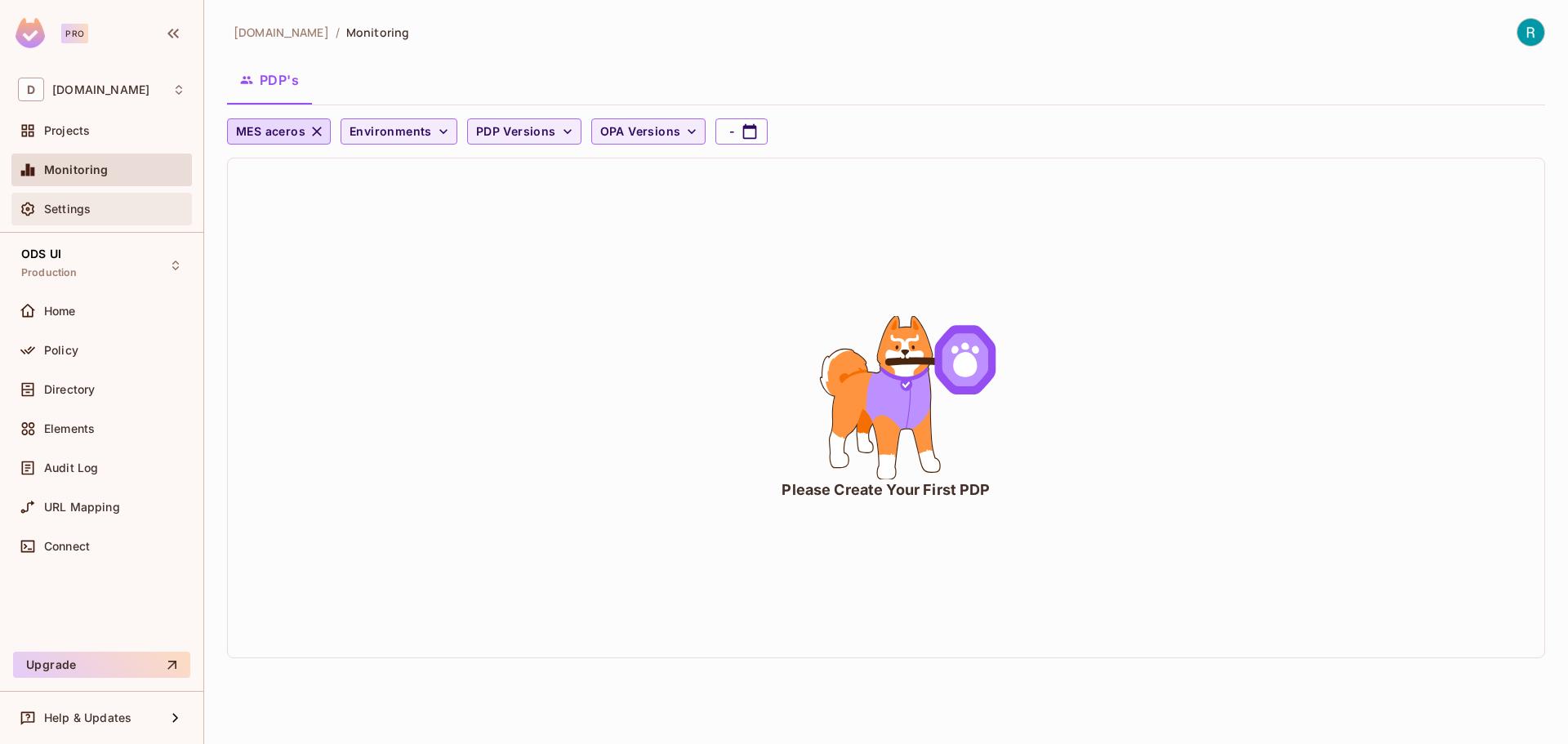
click at [65, 201] on div "Settings" at bounding box center [102, 209] width 168 height 20
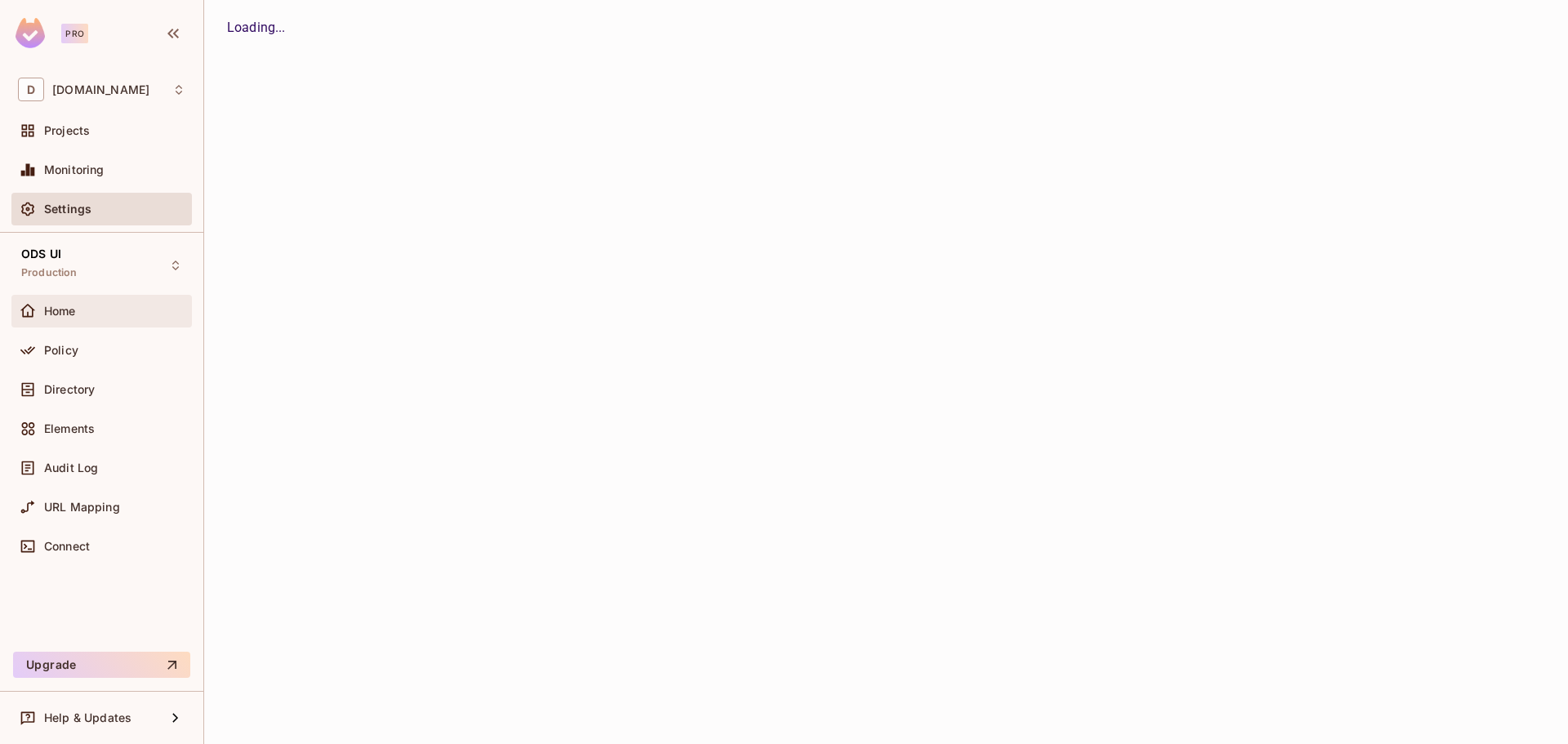
click at [74, 317] on span "Home" at bounding box center [60, 310] width 32 height 13
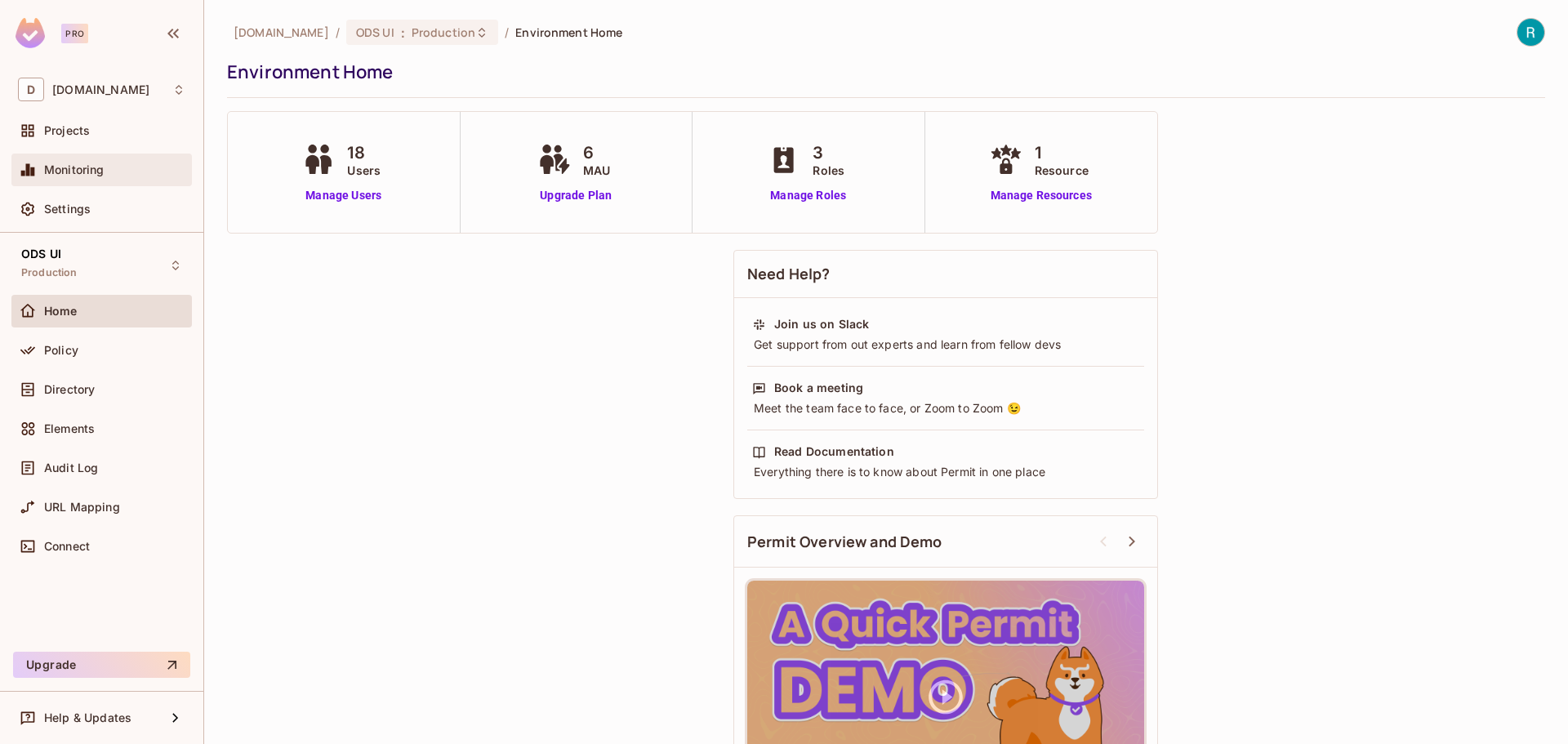
click at [78, 174] on span "Monitoring" at bounding box center [74, 169] width 61 height 13
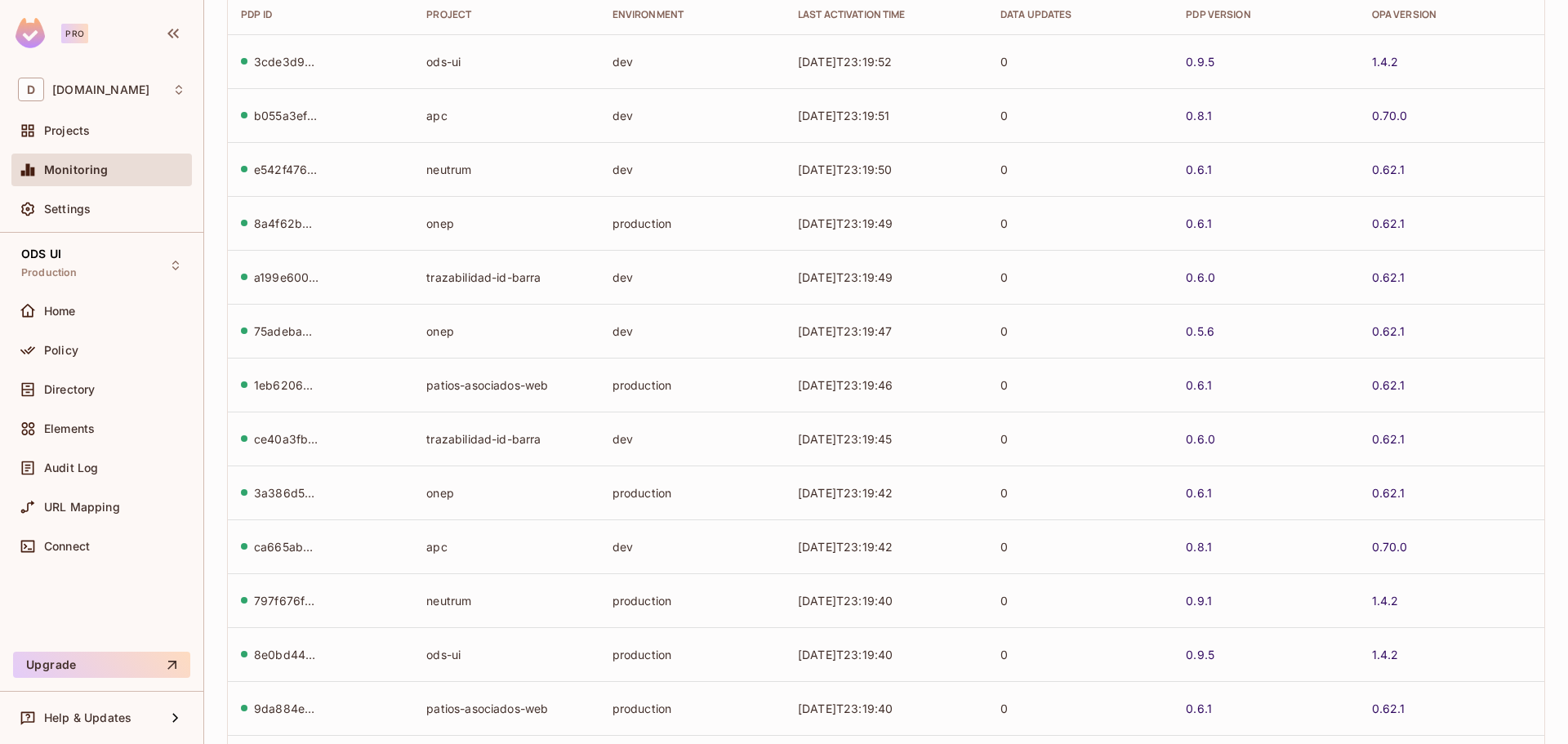
scroll to position [352, 0]
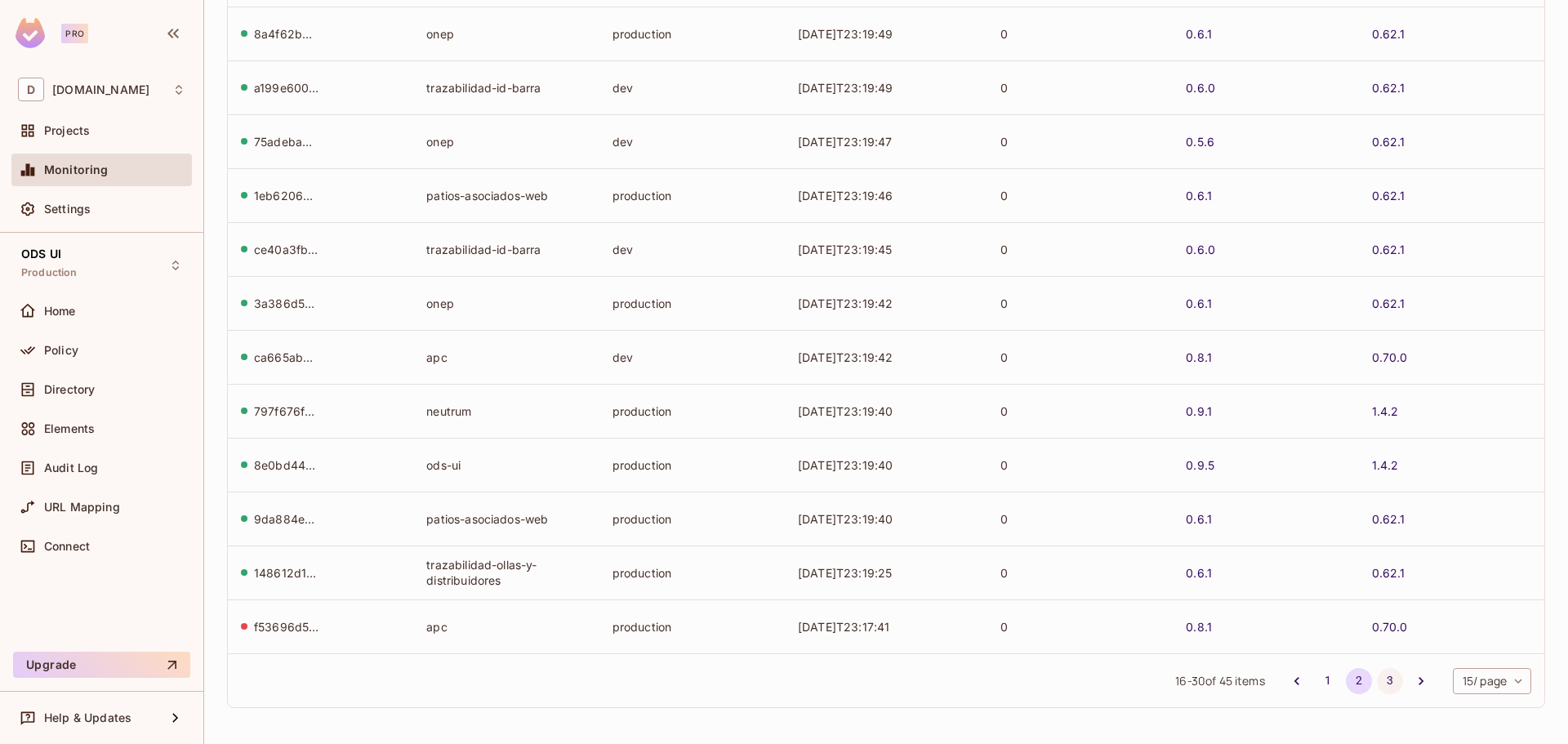
click at [1376, 677] on button "3" at bounding box center [1389, 681] width 26 height 26
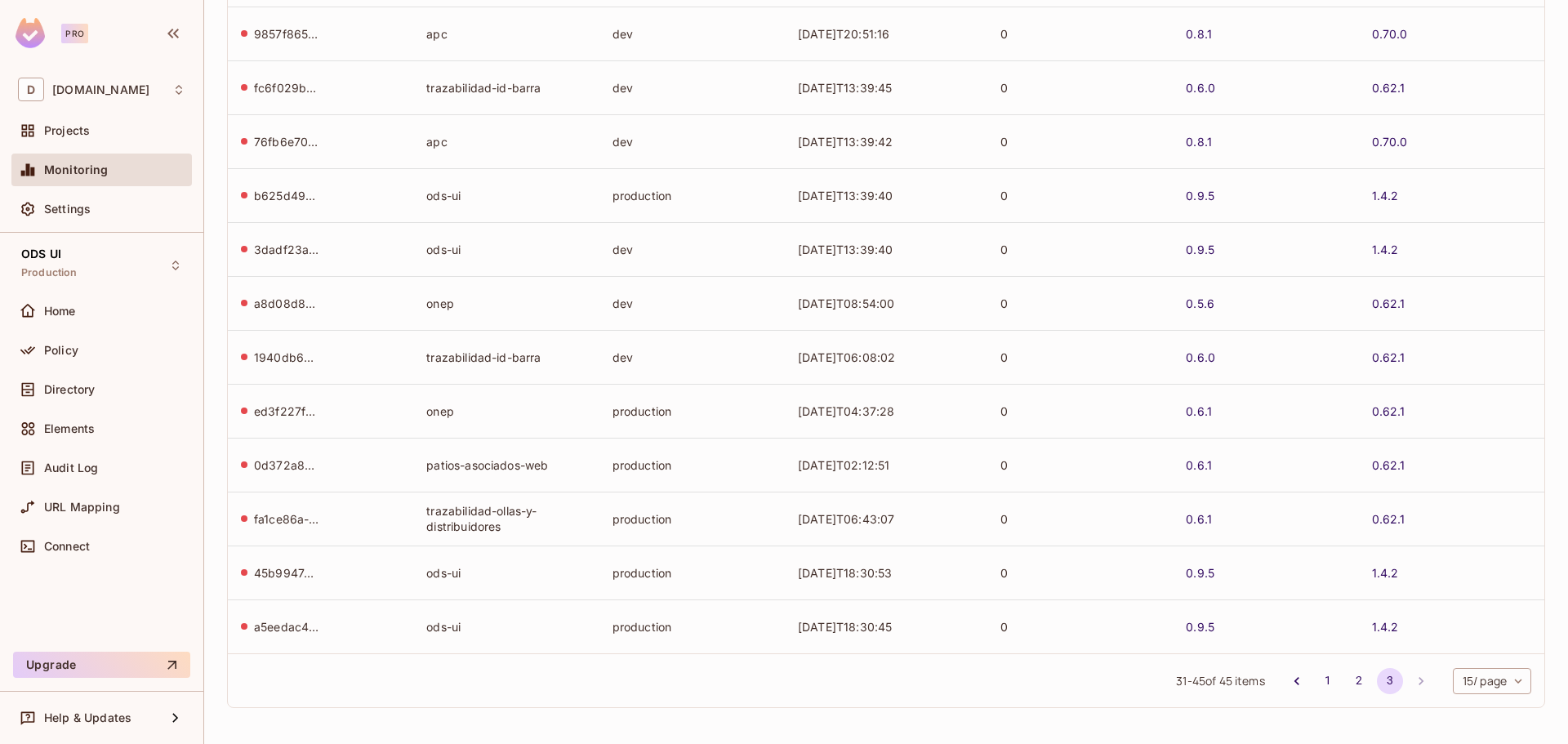
click at [1407, 681] on li "pagination navigation" at bounding box center [1421, 681] width 31 height 26
click at [1508, 676] on body "Pro D deacero.com Projects Monitoring Settings ODS UI Production Home Policy Di…" at bounding box center [784, 372] width 1568 height 744
click at [1372, 700] on div at bounding box center [784, 372] width 1568 height 744
click at [1381, 682] on button "3" at bounding box center [1389, 681] width 26 height 26
click at [1407, 680] on li "pagination navigation" at bounding box center [1421, 681] width 31 height 26
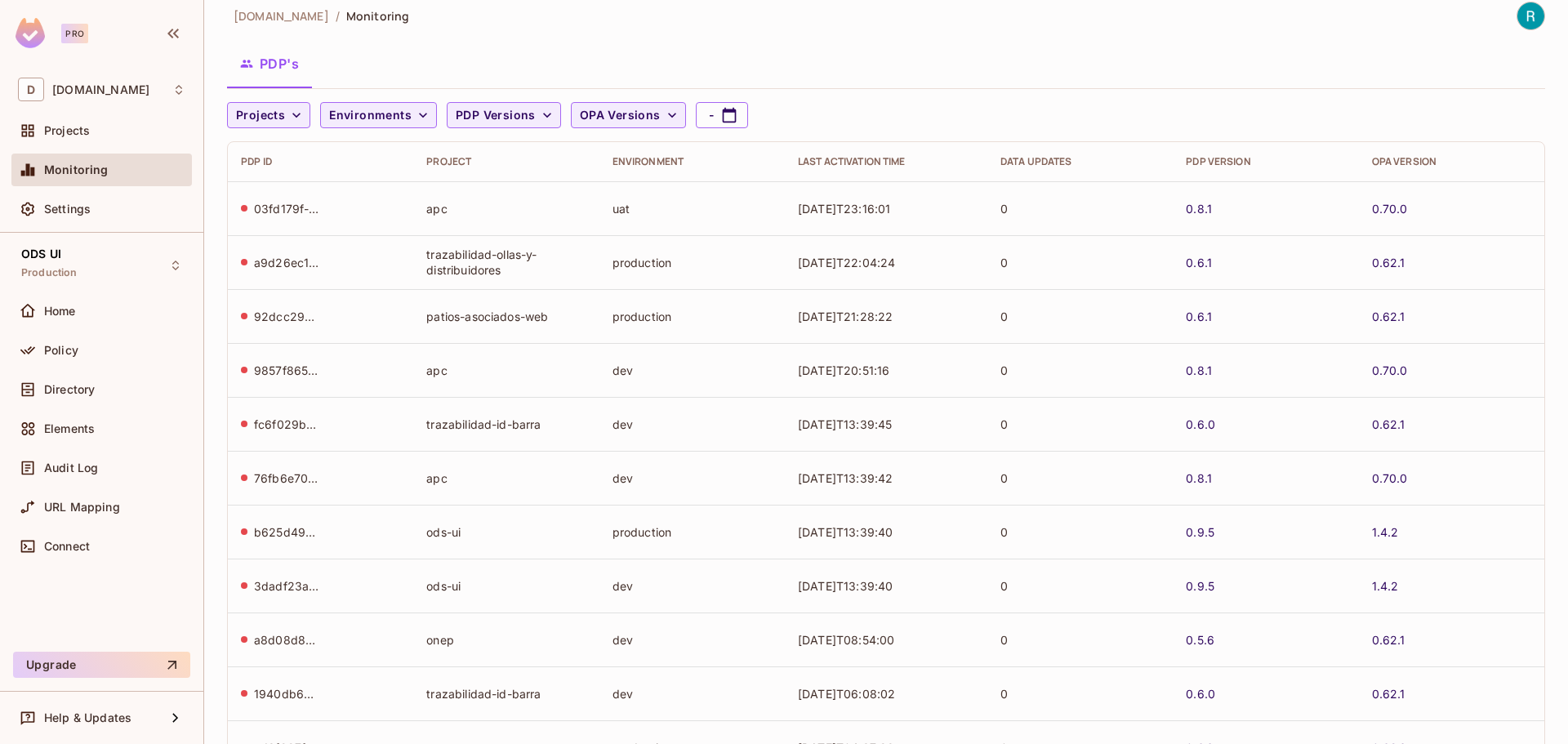
scroll to position [0, 0]
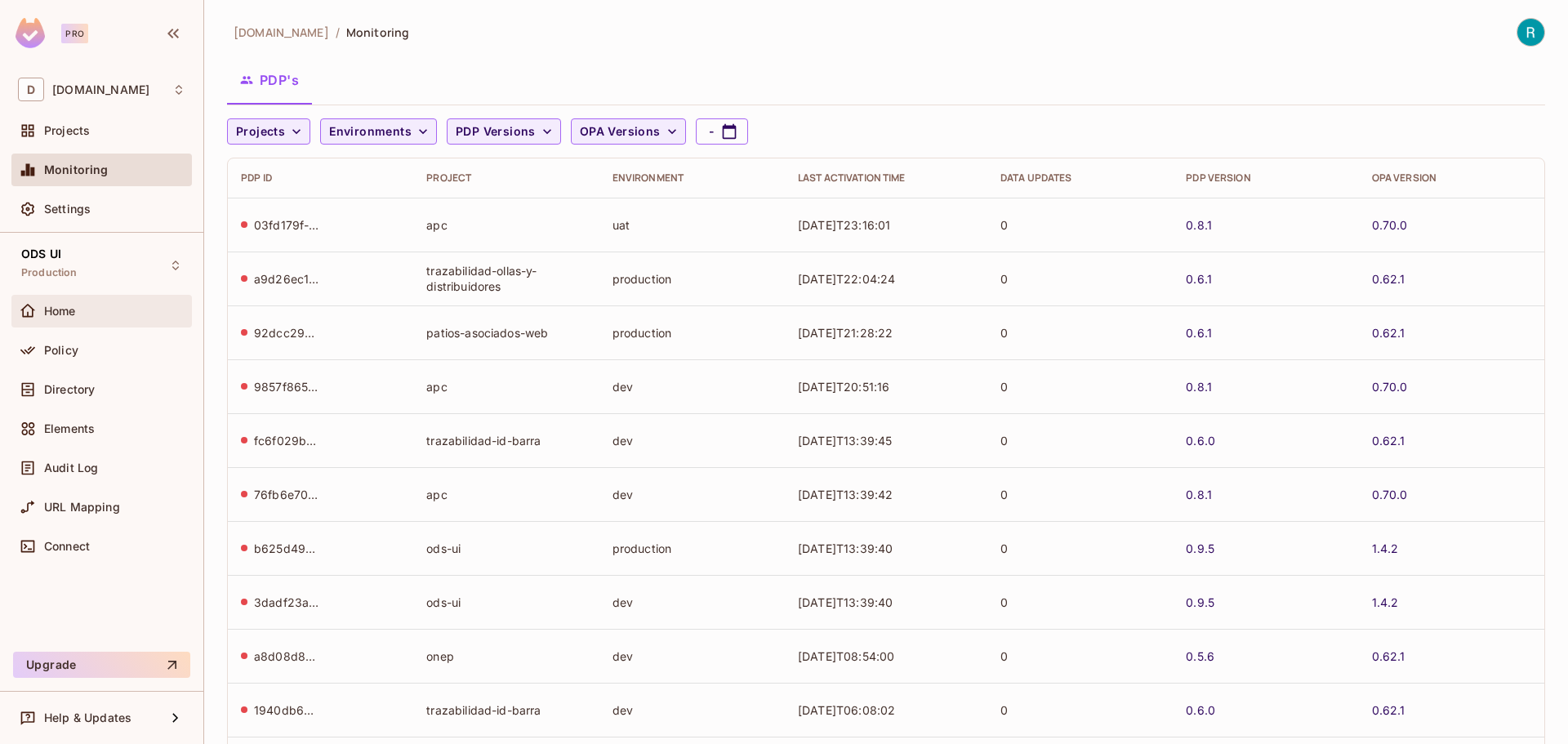
click at [71, 308] on span "Home" at bounding box center [60, 310] width 32 height 13
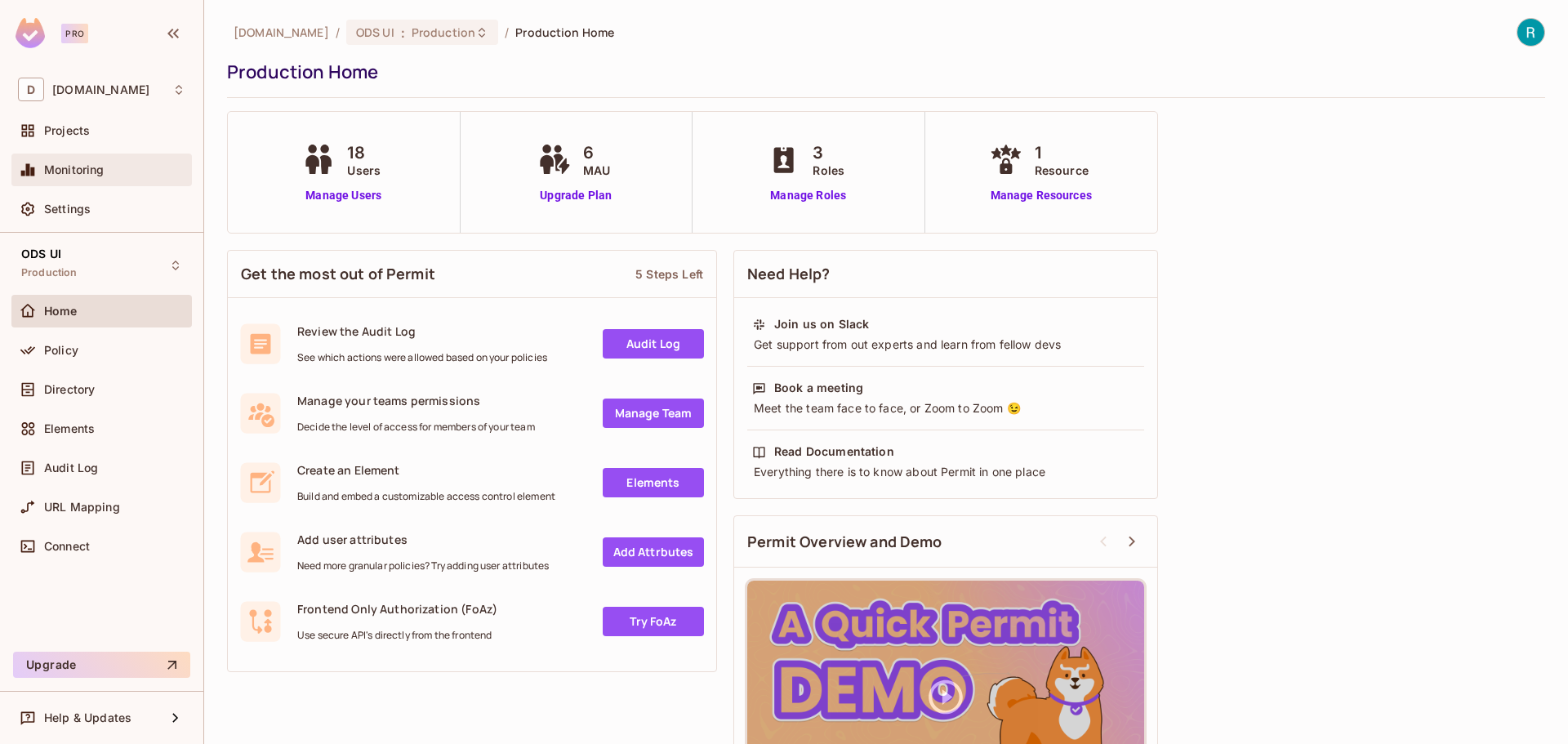
click at [82, 173] on span "Monitoring" at bounding box center [74, 169] width 61 height 13
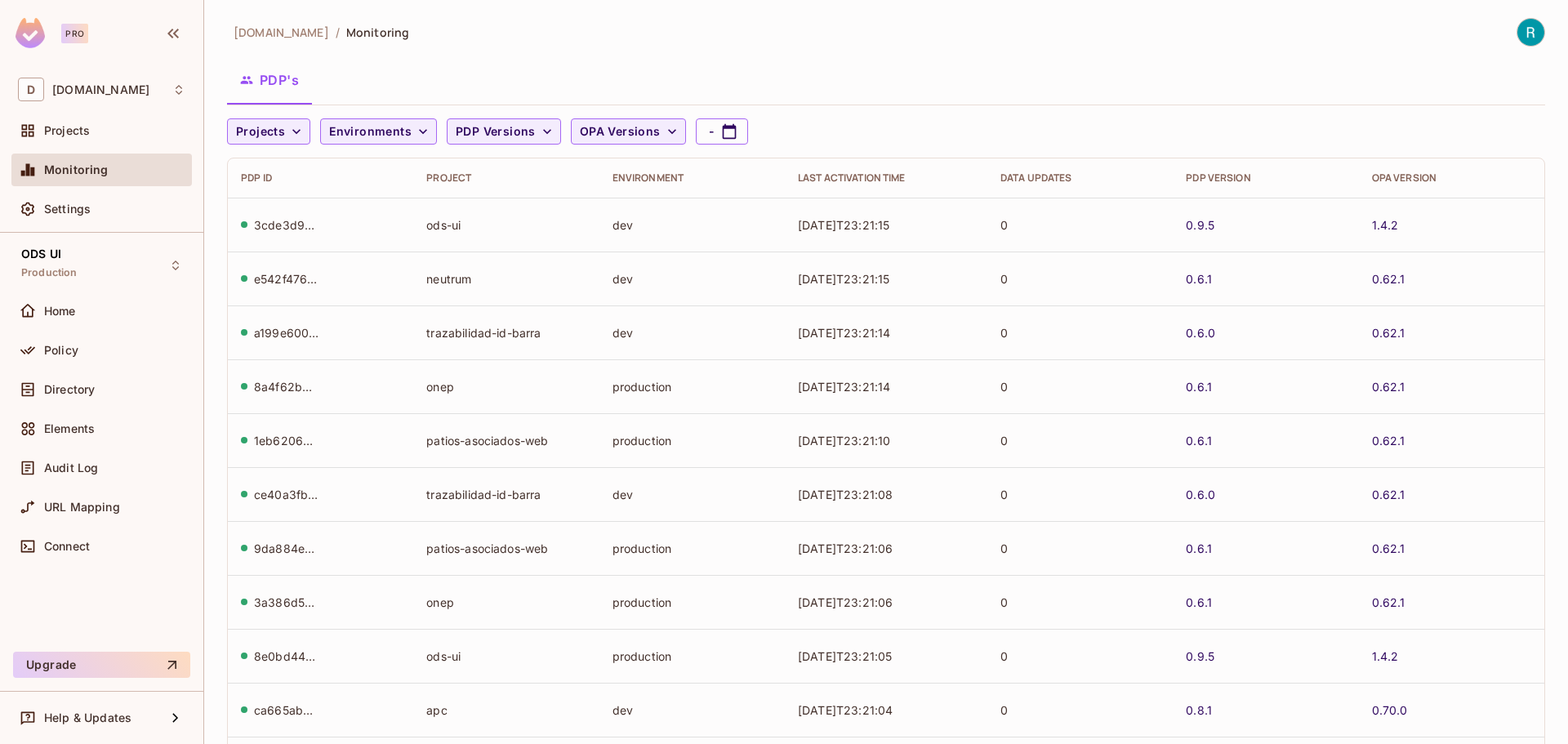
click at [1054, 70] on div "PDP's" at bounding box center [886, 80] width 1318 height 41
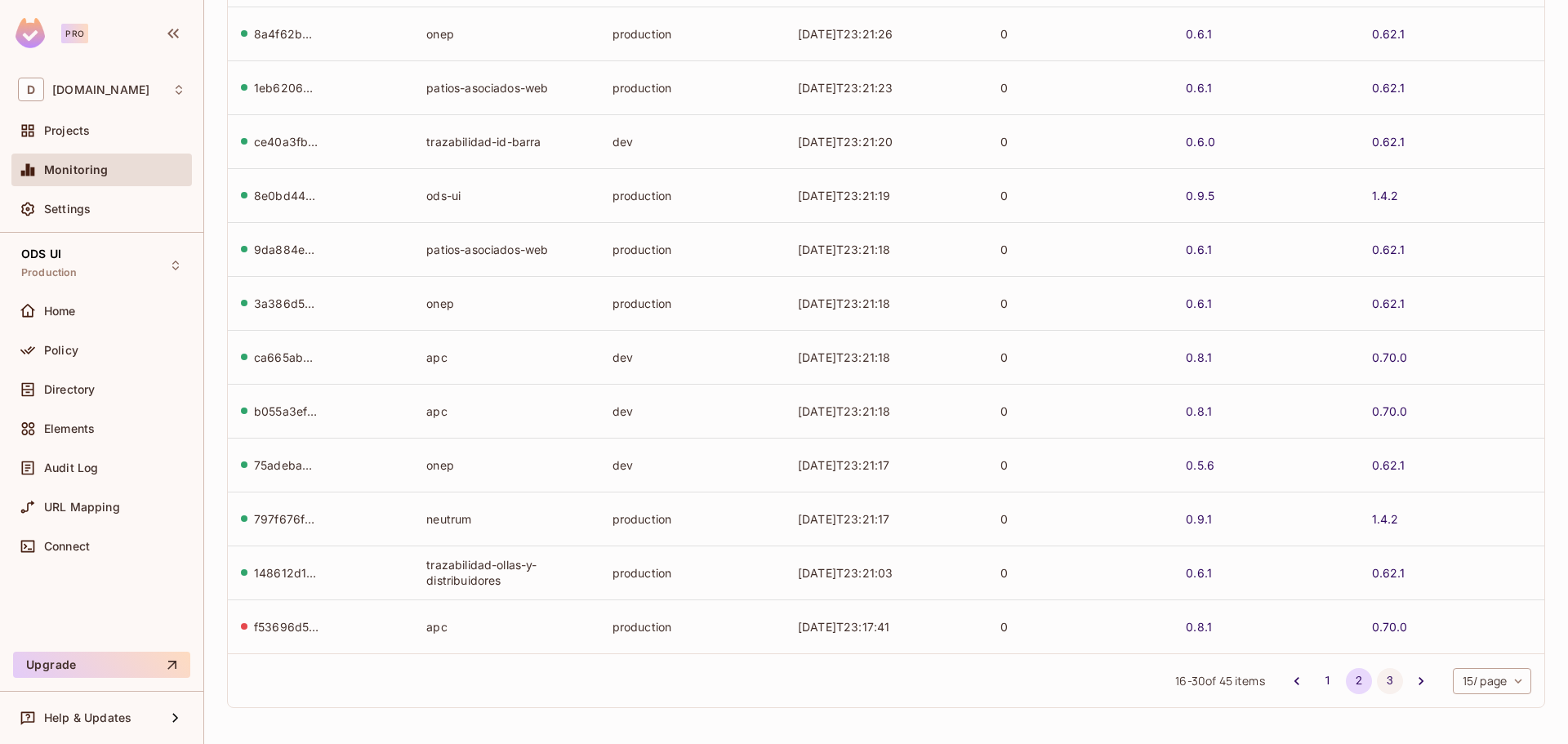
click at [1376, 681] on button "3" at bounding box center [1389, 681] width 26 height 26
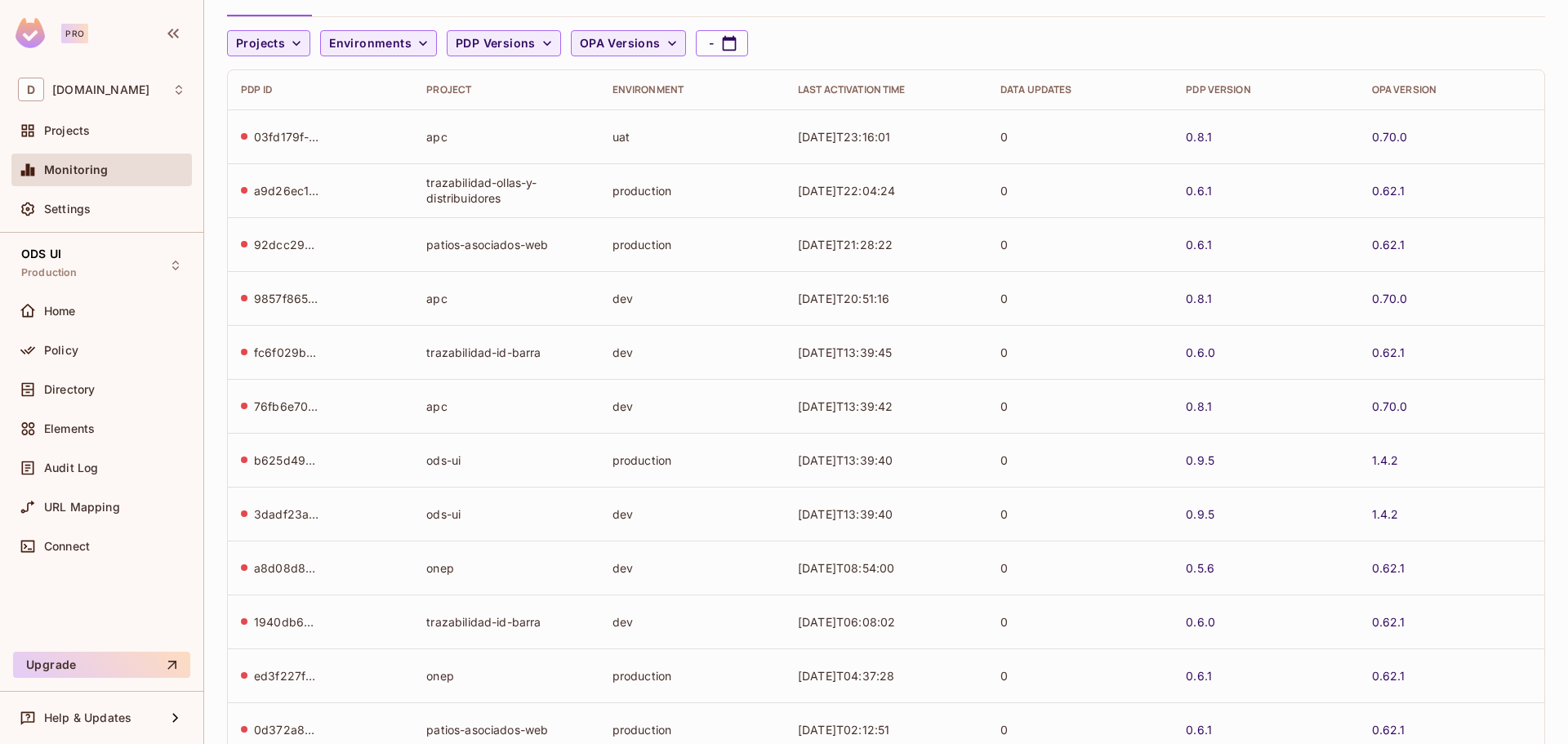
scroll to position [26, 0]
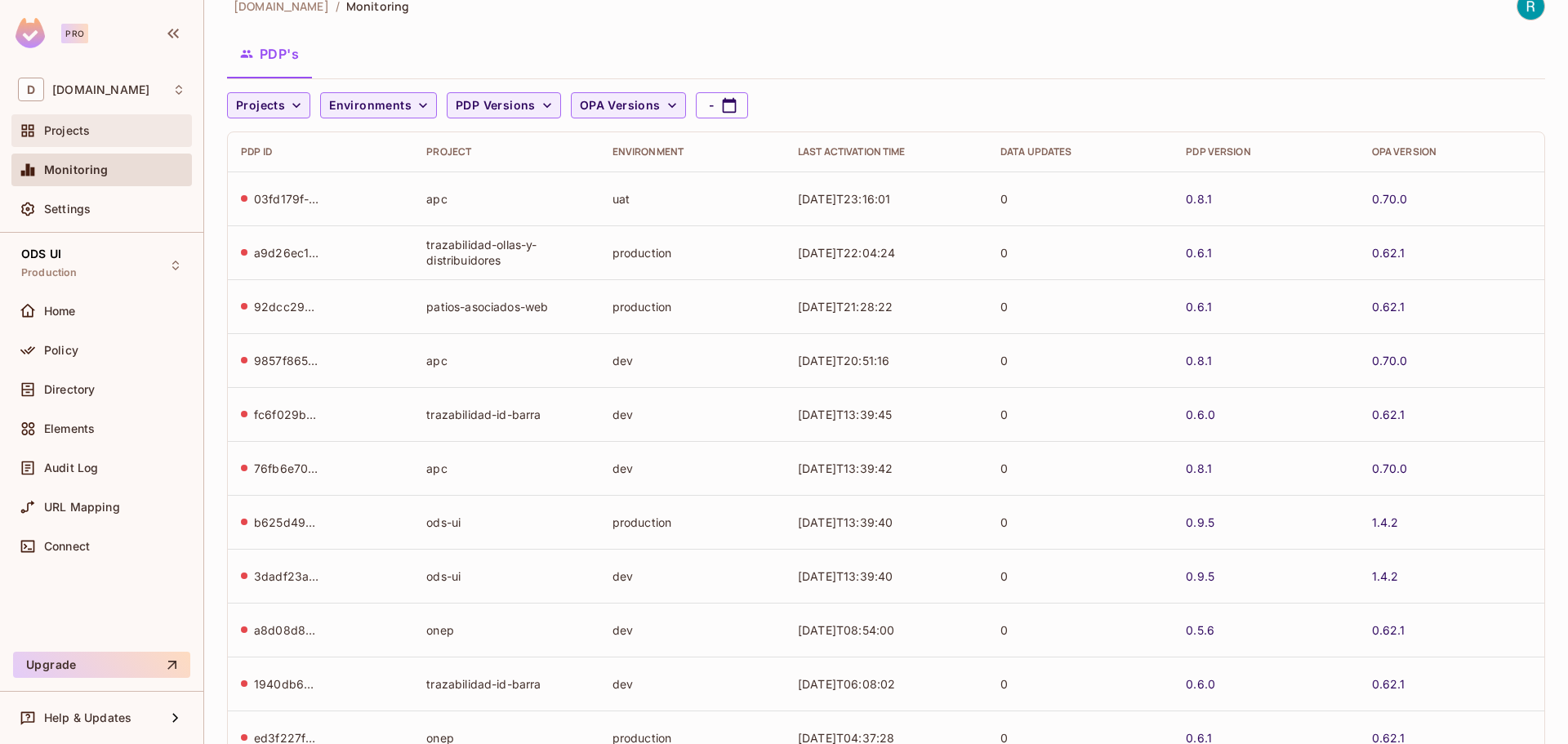
click at [64, 128] on span "Projects" at bounding box center [66, 130] width 45 height 13
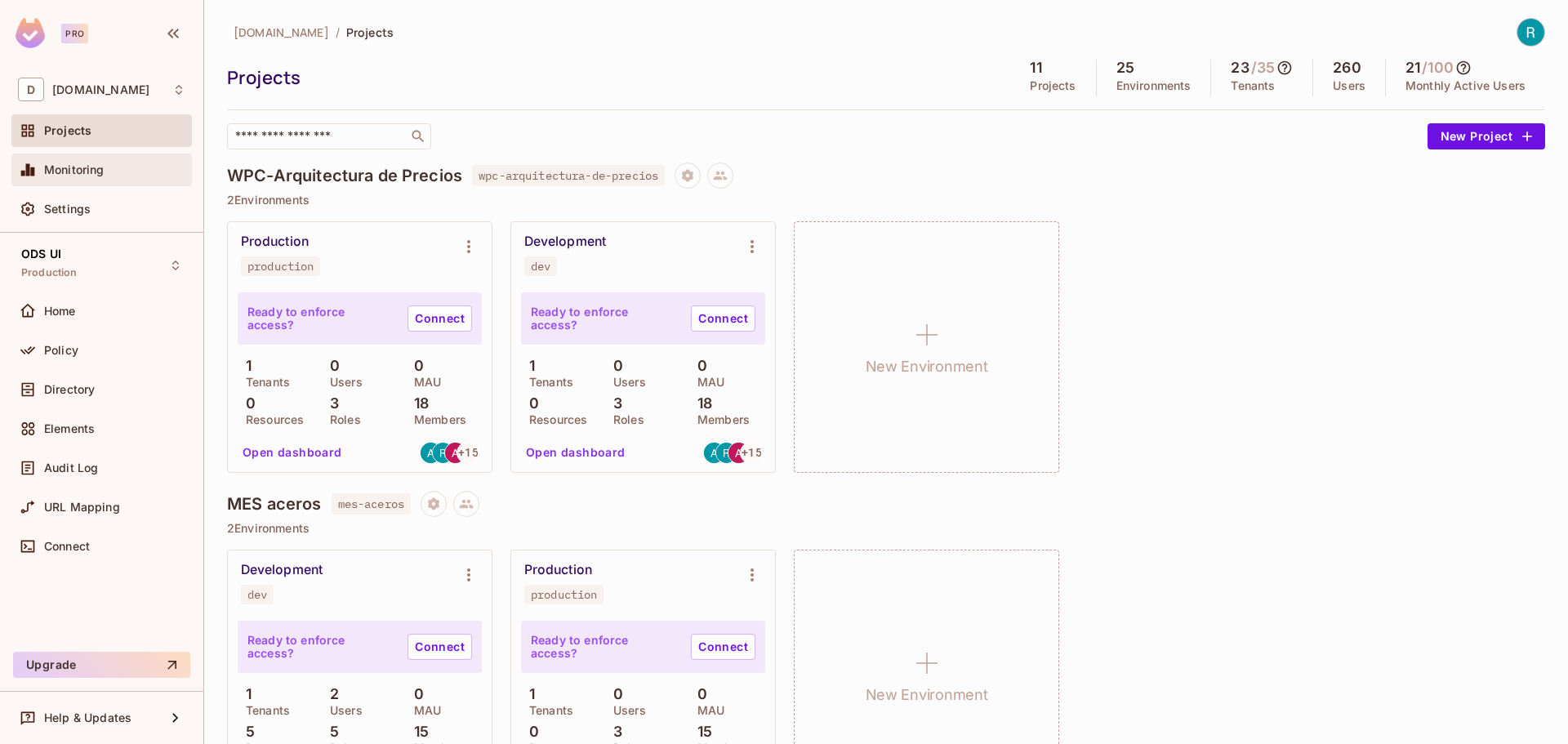
click at [91, 179] on div "Monitoring" at bounding box center [102, 169] width 168 height 20
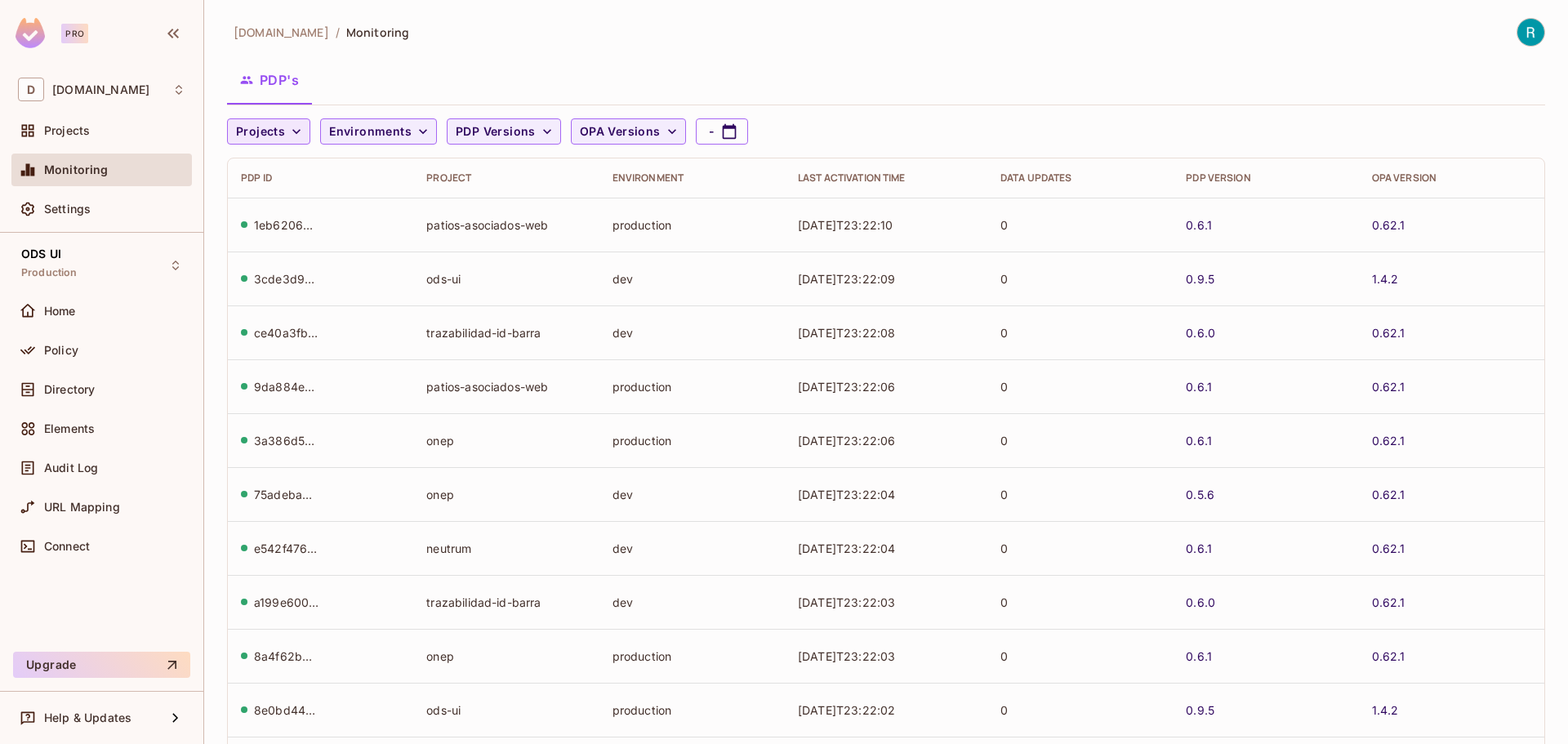
click at [288, 136] on icon "button" at bounding box center [296, 131] width 16 height 16
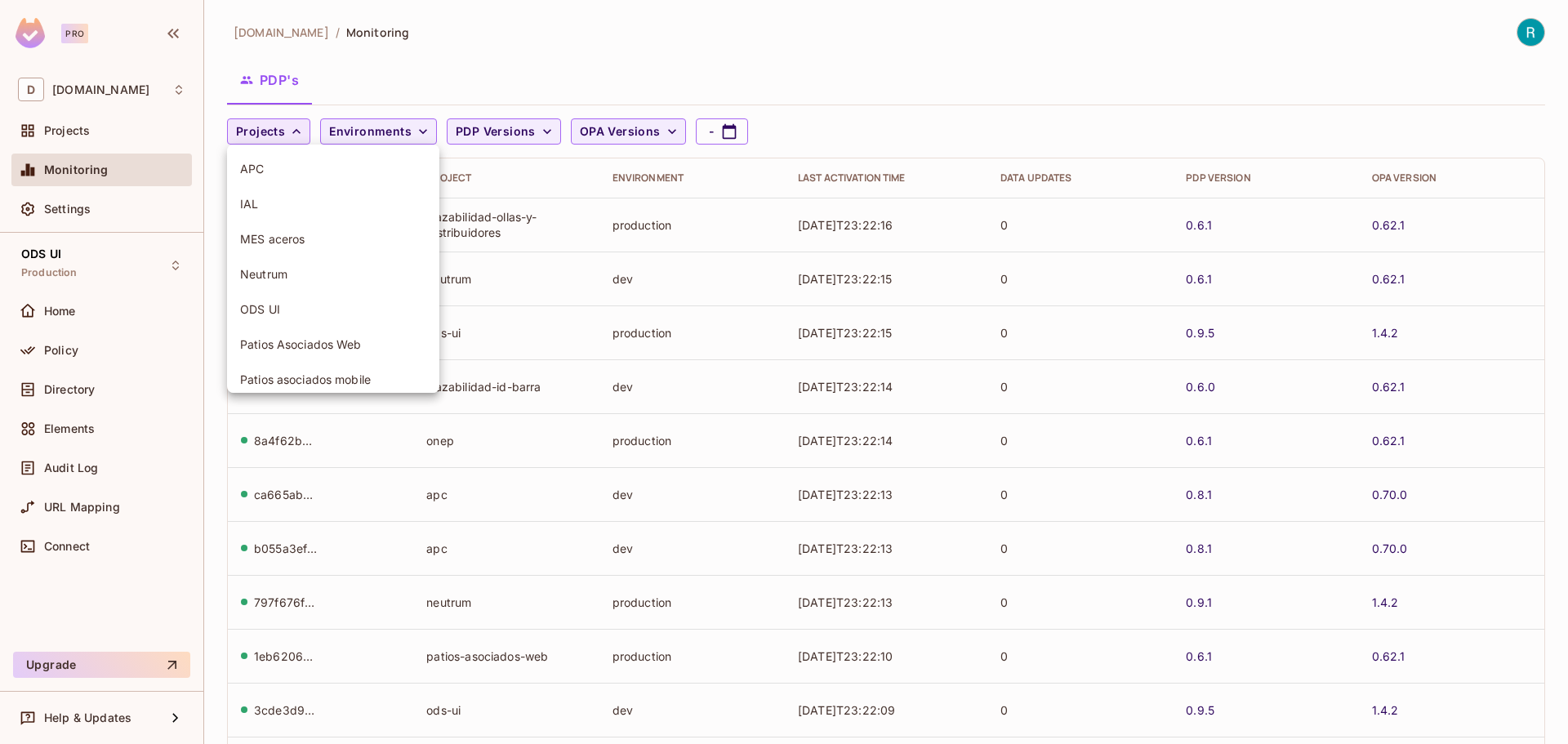
click at [266, 241] on span "MES aceros" at bounding box center [333, 238] width 186 height 15
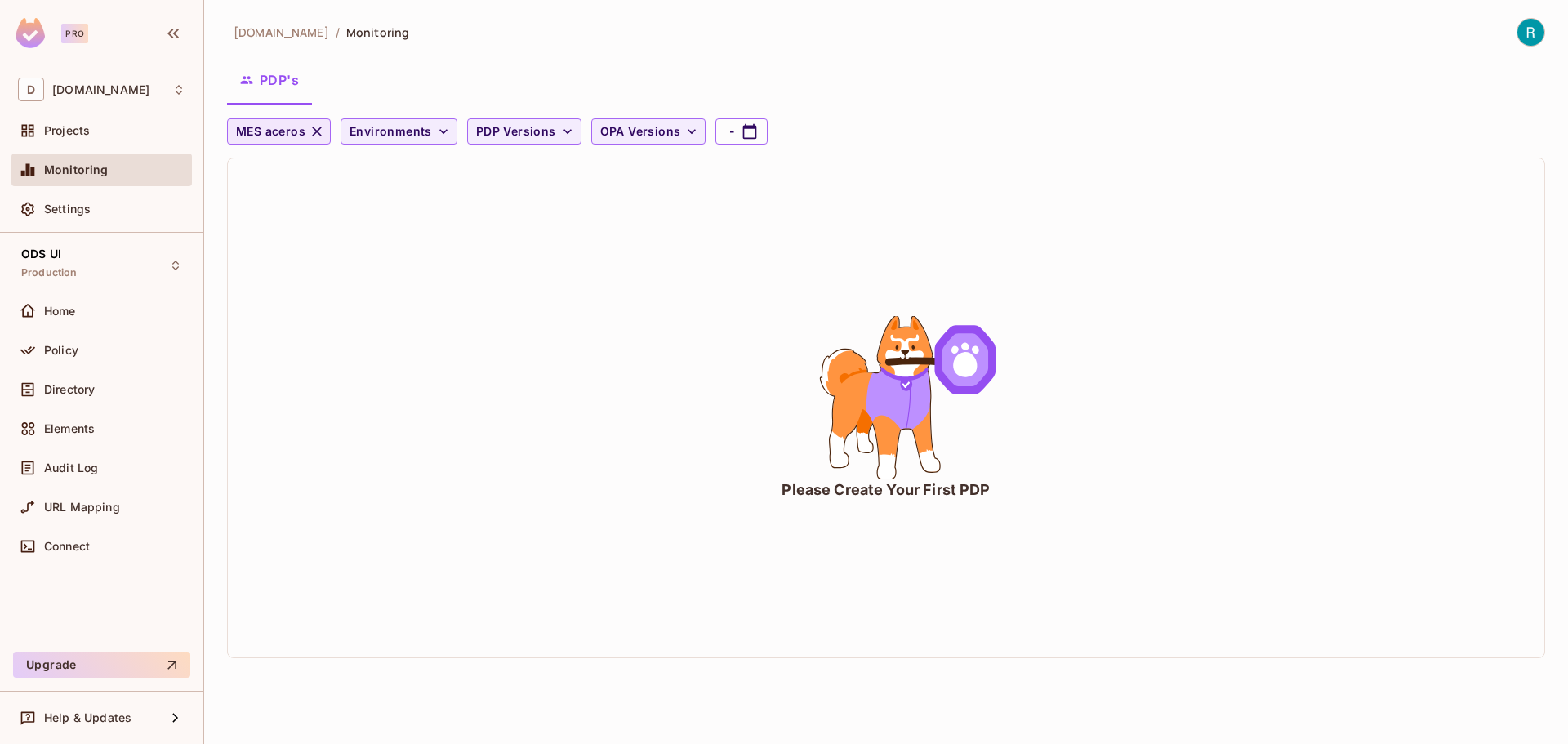
click at [314, 129] on icon "button" at bounding box center [317, 131] width 10 height 10
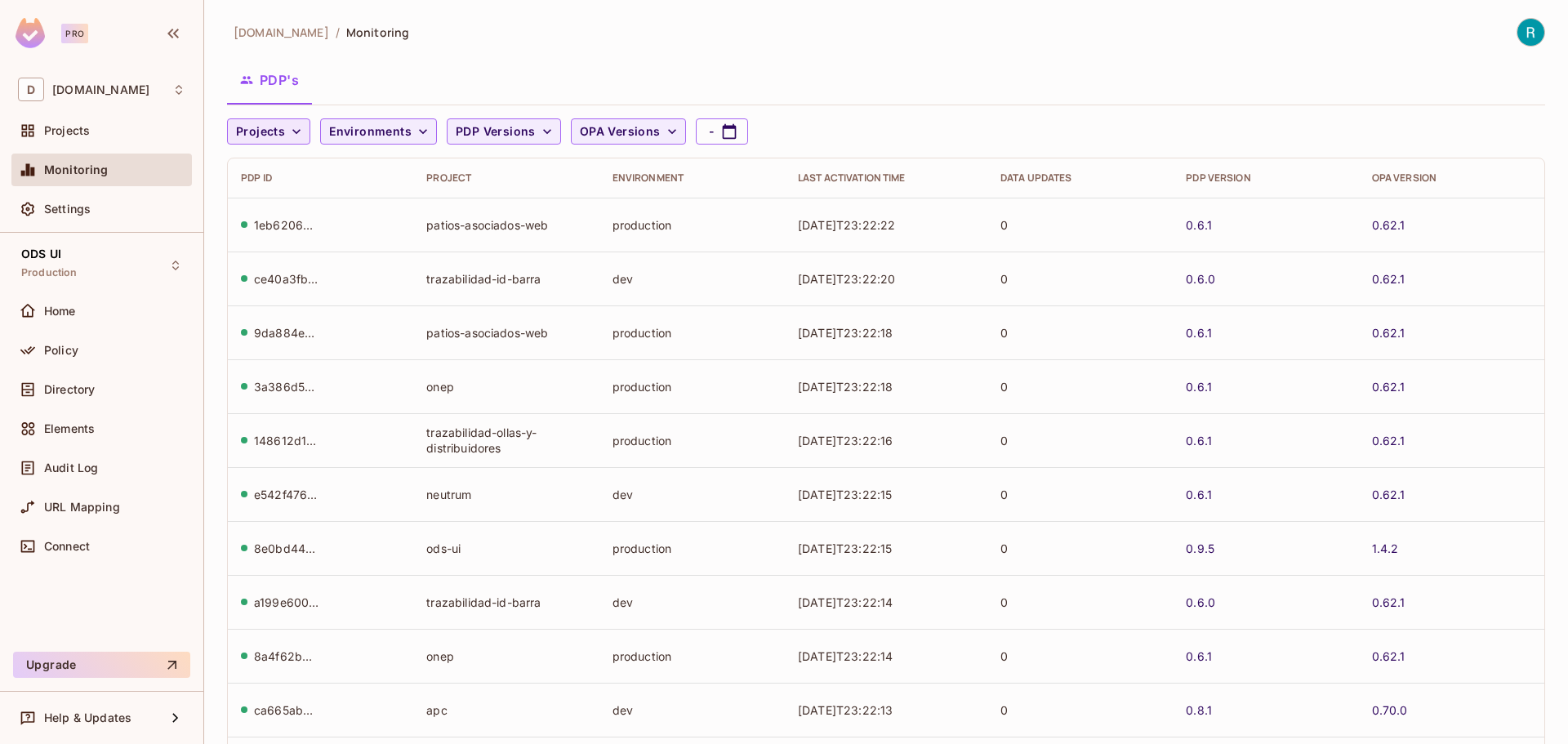
click at [1260, 73] on div "PDP's" at bounding box center [886, 80] width 1318 height 41
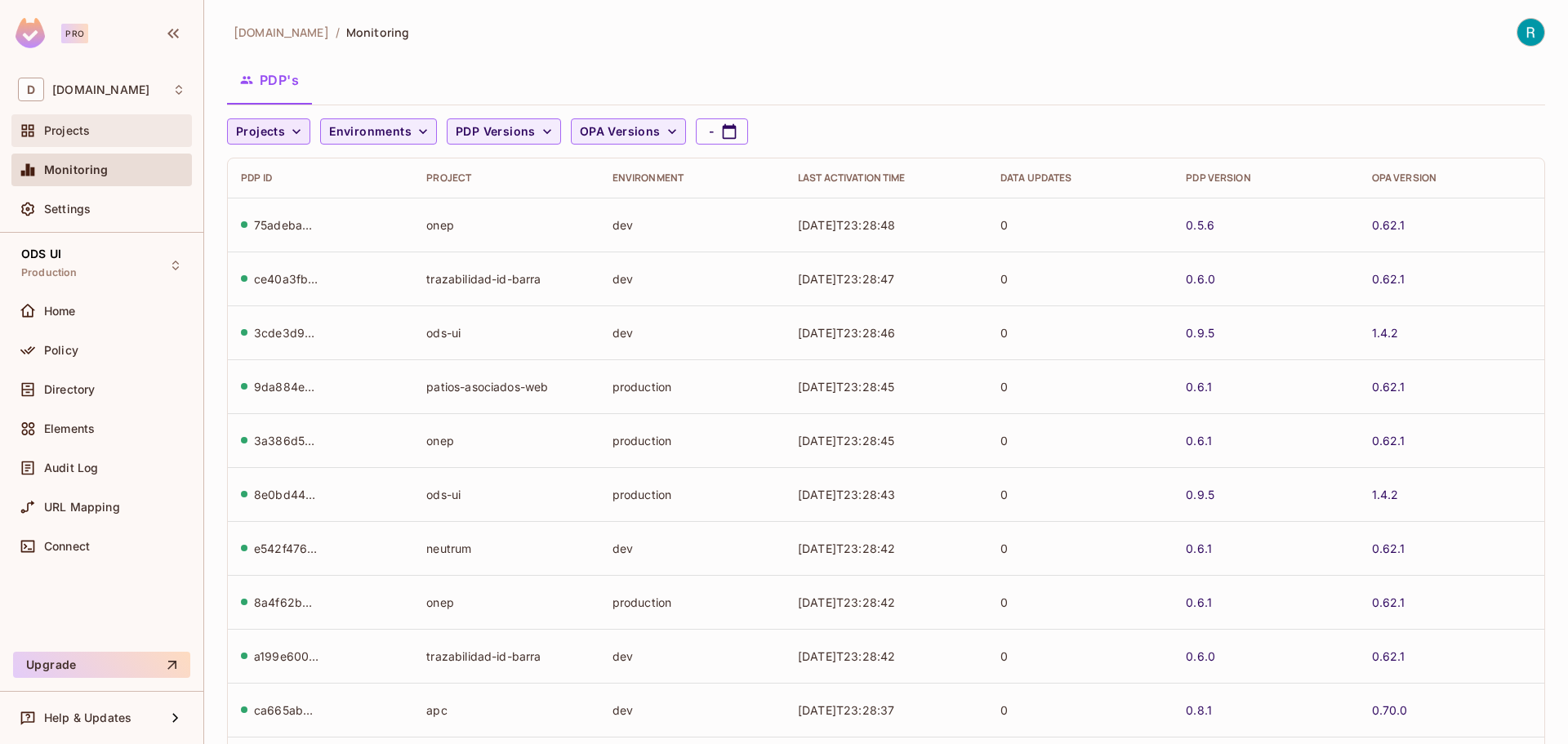
click at [95, 139] on div "Projects" at bounding box center [102, 130] width 168 height 20
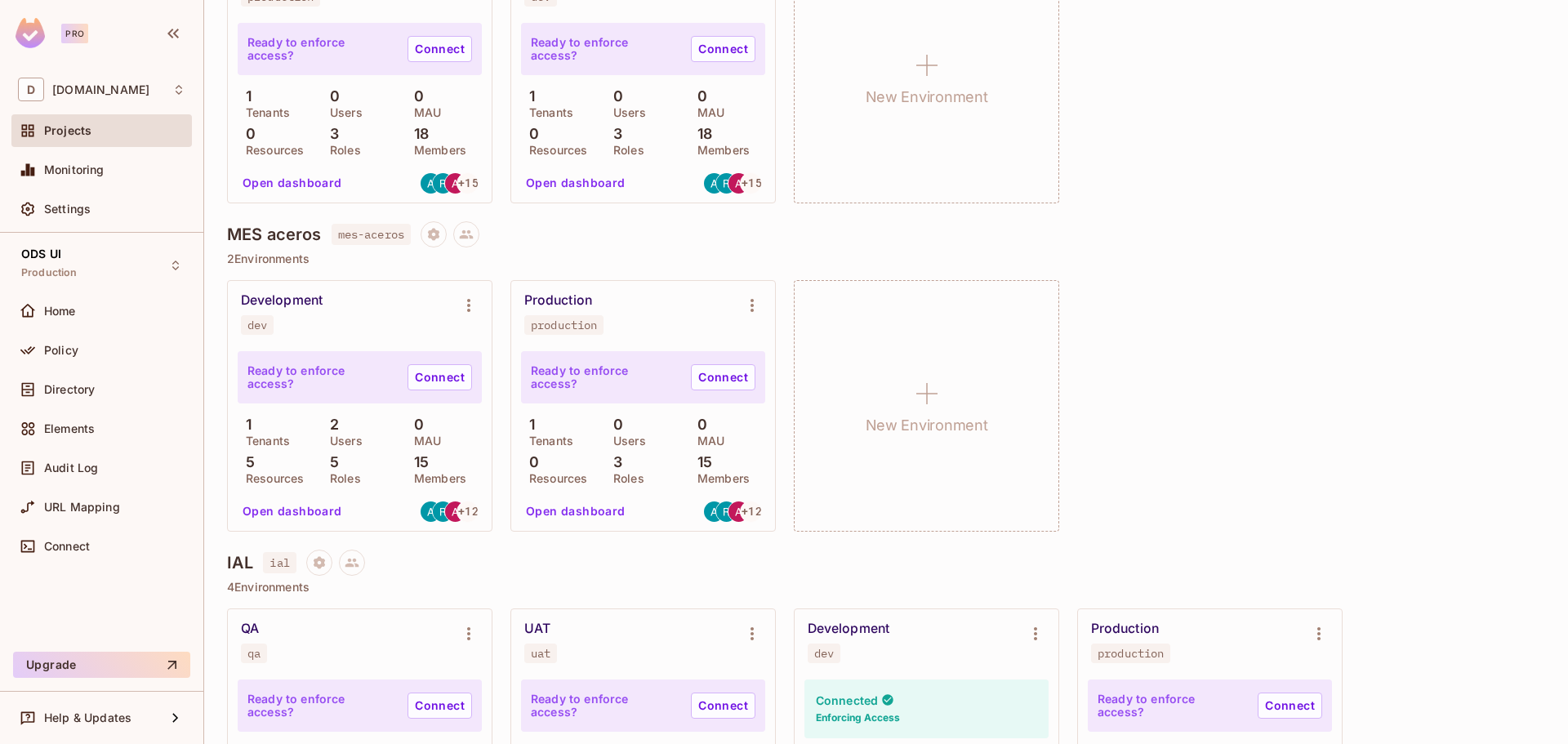
scroll to position [245, 0]
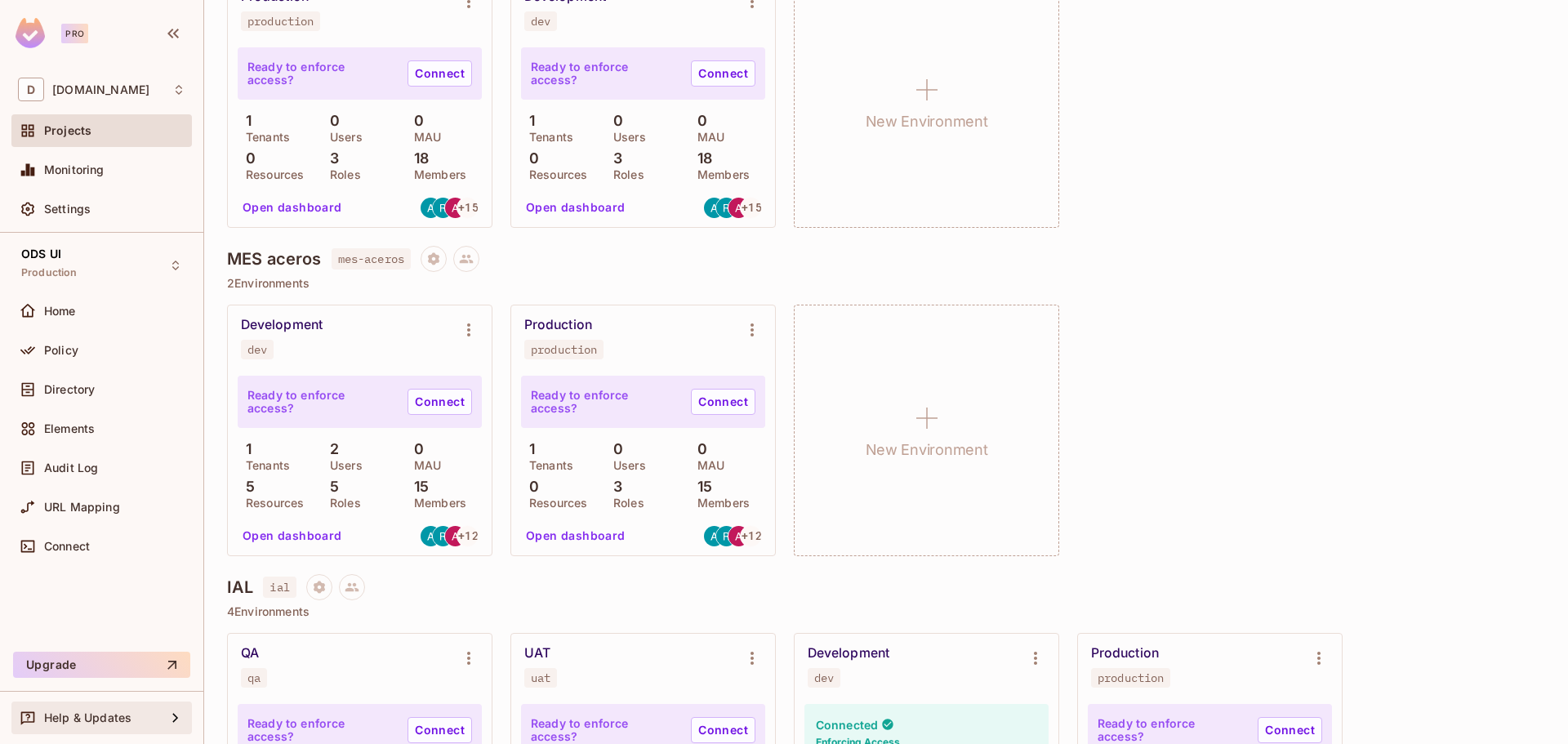
click at [114, 724] on div "Help & Updates" at bounding box center [102, 718] width 168 height 20
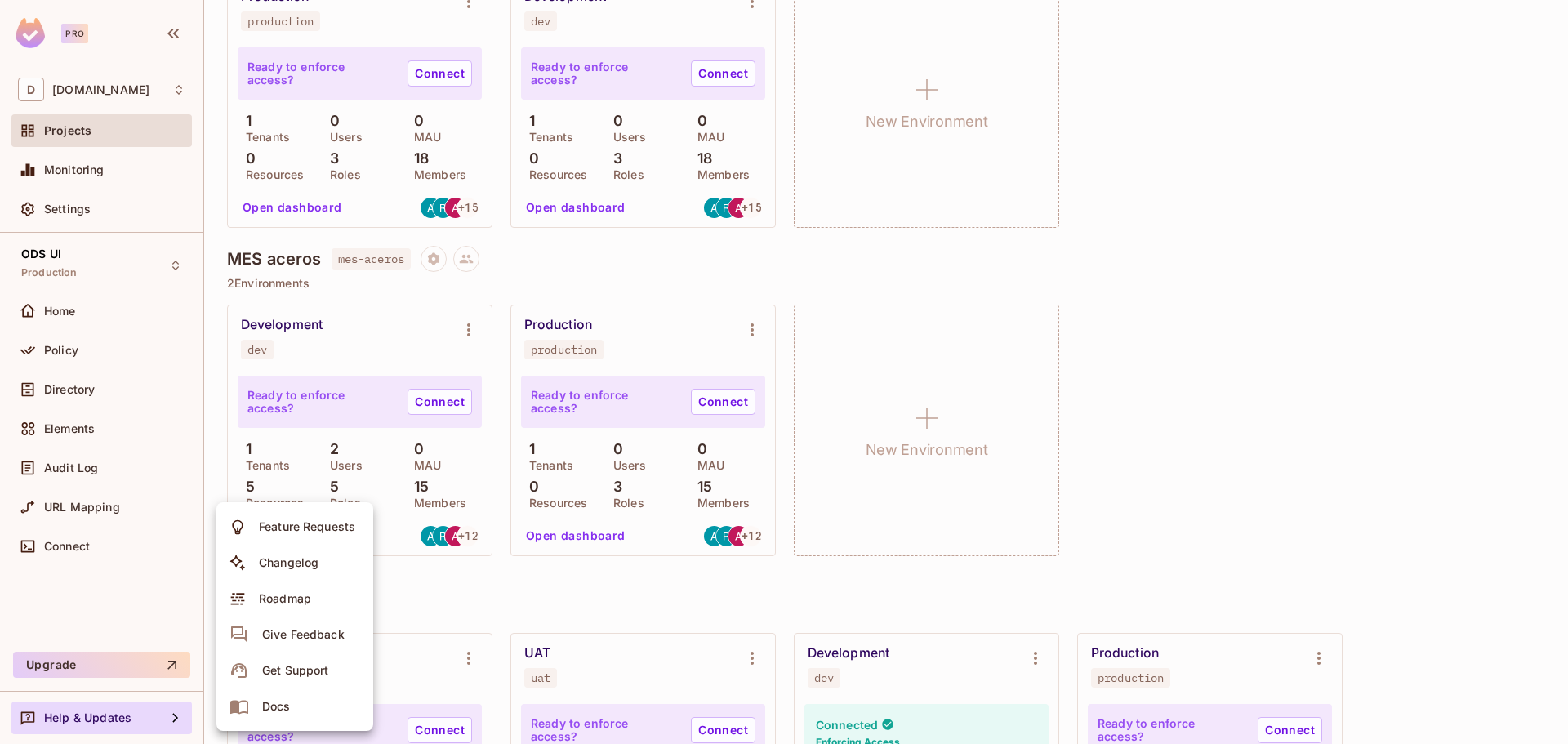
click at [1238, 113] on div at bounding box center [784, 372] width 1568 height 744
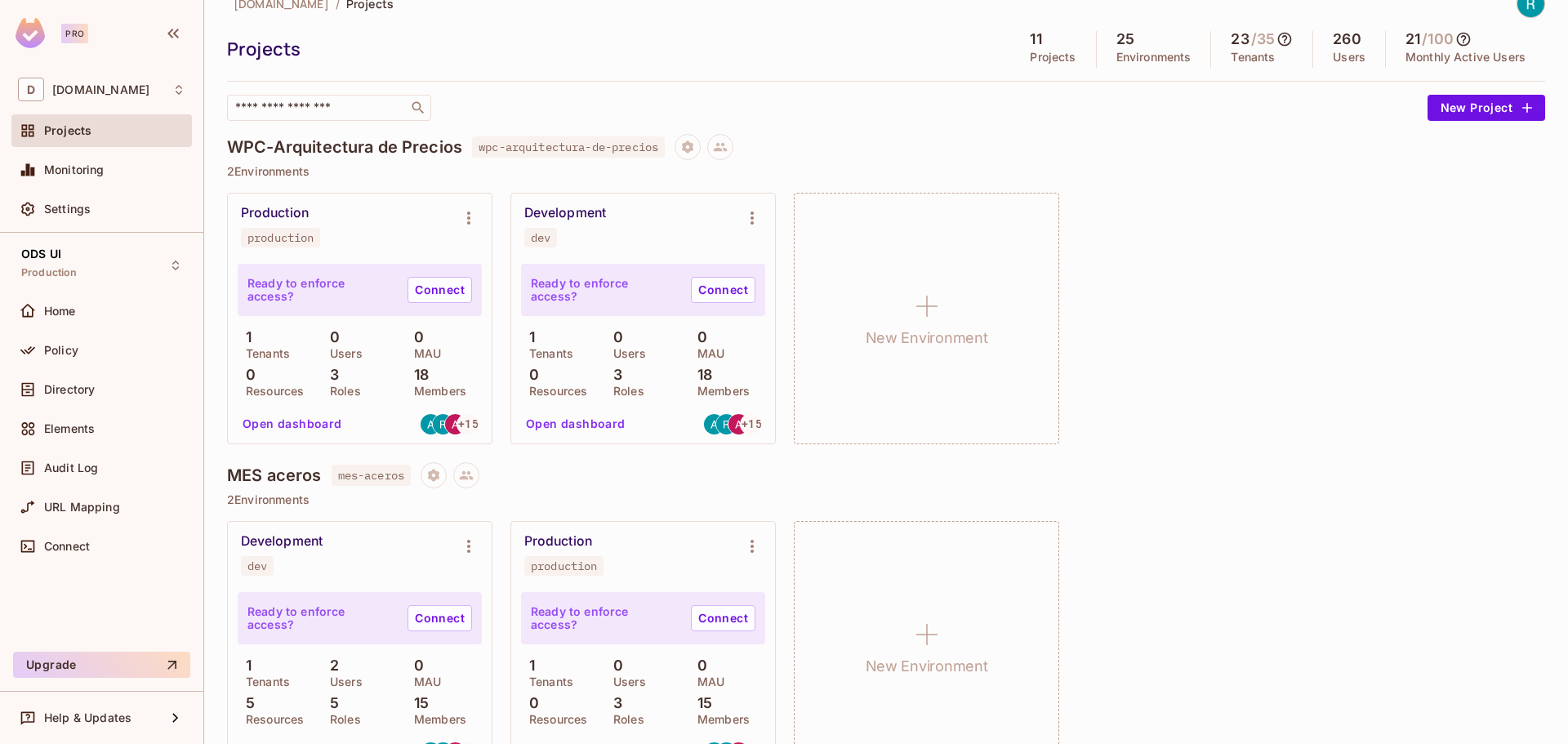
scroll to position [0, 0]
